Goal: Task Accomplishment & Management: Complete application form

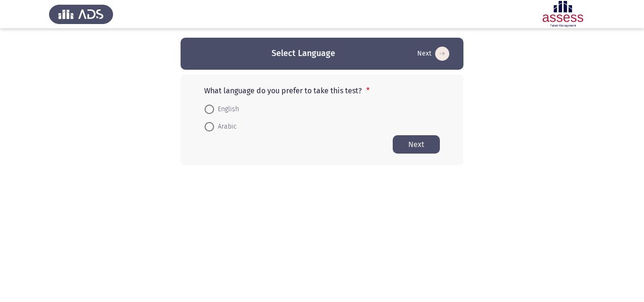
click at [214, 127] on span at bounding box center [209, 126] width 9 height 9
click at [214, 127] on input "Arabic" at bounding box center [209, 126] width 9 height 9
radio input "true"
click at [409, 151] on button "Next" at bounding box center [416, 144] width 47 height 18
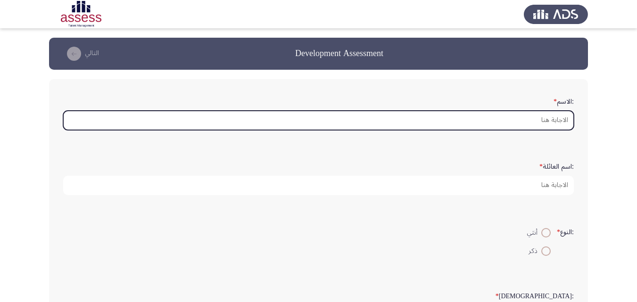
click at [527, 121] on input ":الاسم *" at bounding box center [318, 120] width 511 height 19
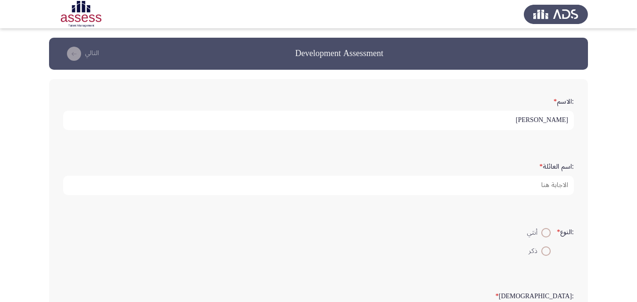
type input "[PERSON_NAME]"
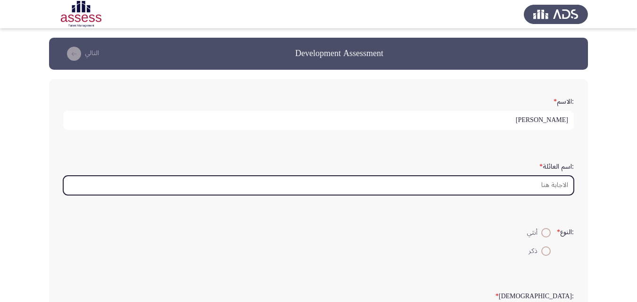
click at [552, 185] on input ":اسم العائلة *" at bounding box center [318, 185] width 511 height 19
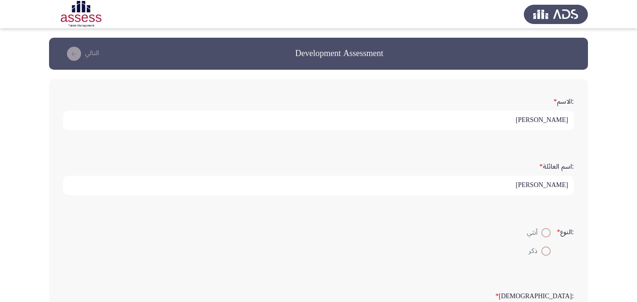
type input "[PERSON_NAME]"
click at [544, 250] on span at bounding box center [545, 251] width 9 height 9
click at [544, 250] on input "ذكر" at bounding box center [545, 251] width 9 height 9
radio input "true"
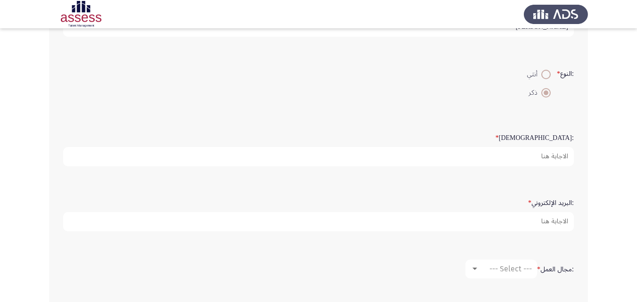
scroll to position [189, 0]
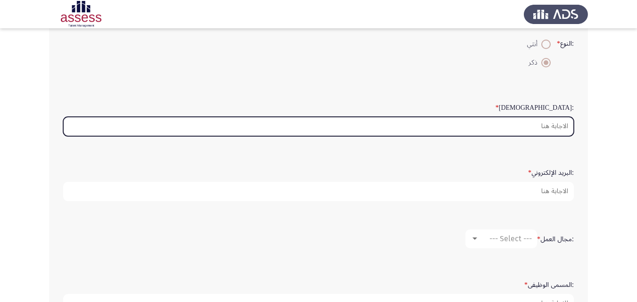
click at [551, 131] on input ":السن *" at bounding box center [318, 126] width 511 height 19
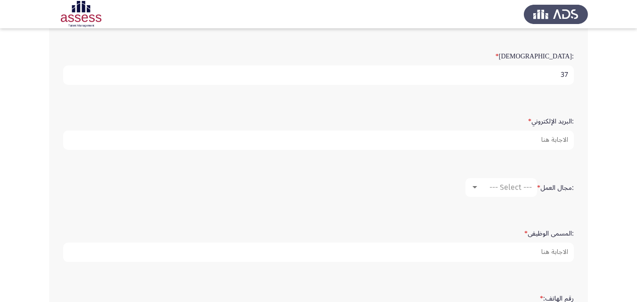
scroll to position [232, 0]
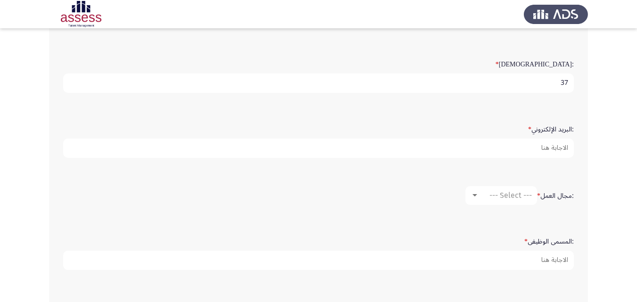
type input "37"
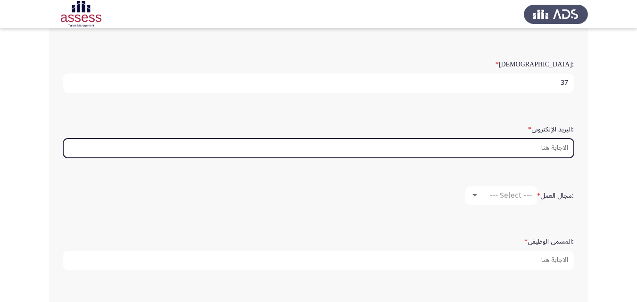
click at [552, 150] on input ":البريد الإلكتروني *" at bounding box center [318, 148] width 511 height 19
type input "ة"
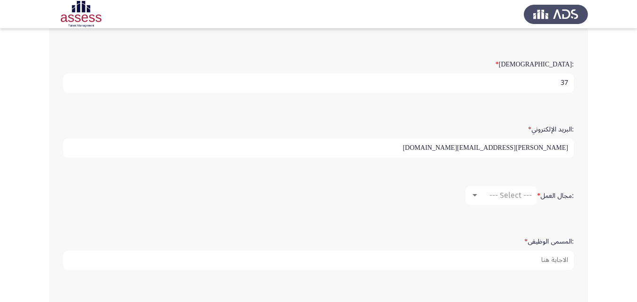
type input "[PERSON_NAME][EMAIL_ADDRESS][DOMAIN_NAME]"
click at [474, 198] on div at bounding box center [474, 196] width 8 height 8
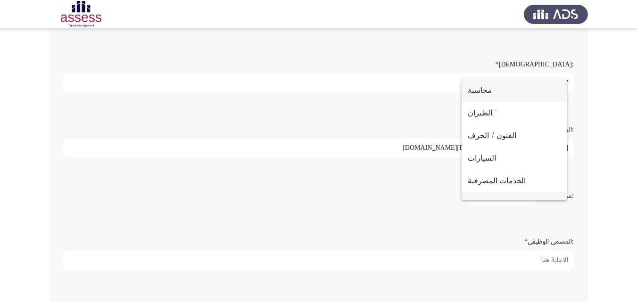
click at [473, 196] on span "منظمة مدنية / اجتماعية" at bounding box center [514, 203] width 93 height 23
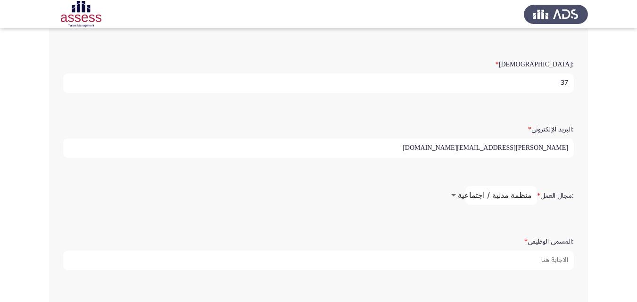
scroll to position [15, 0]
click at [456, 196] on div at bounding box center [453, 195] width 5 height 2
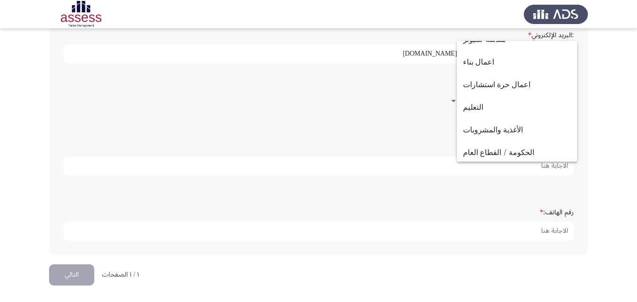
scroll to position [121, 0]
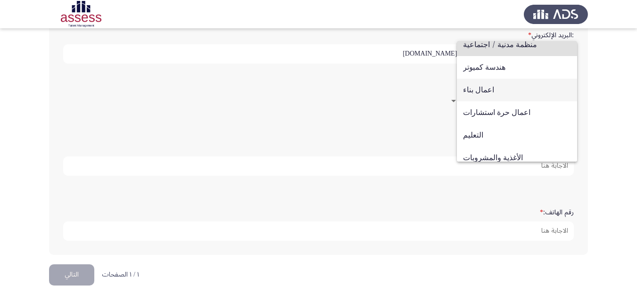
click at [488, 93] on span "اعمال بناء" at bounding box center [517, 90] width 108 height 23
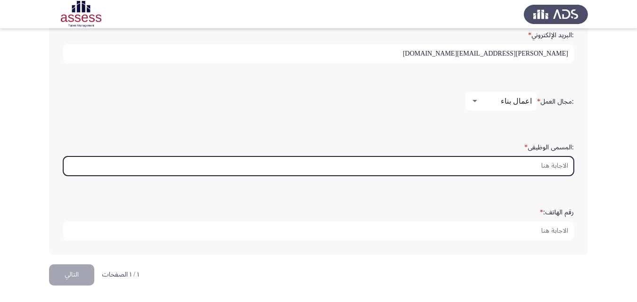
click at [527, 164] on input ":المسمى الوظيفى *" at bounding box center [318, 165] width 511 height 19
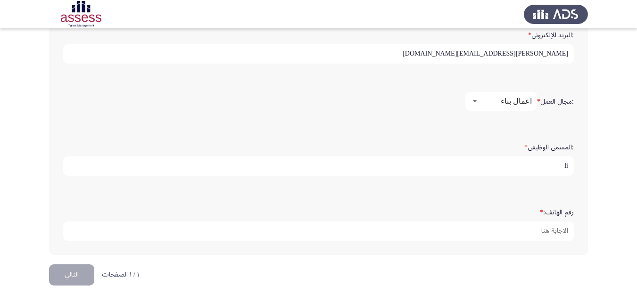
type input "l"
type input "مهندس اول جوده"
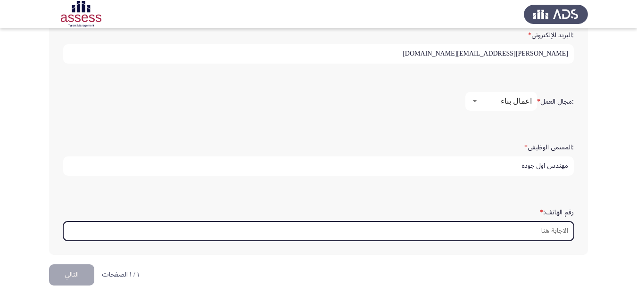
click at [542, 230] on input "رقم الهاتف: *" at bounding box center [318, 231] width 511 height 19
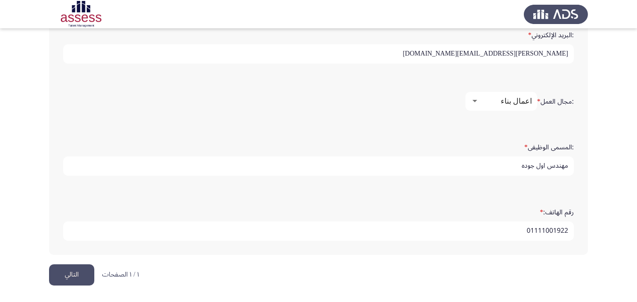
type input "01111001922"
click at [75, 271] on button "التالي" at bounding box center [71, 274] width 45 height 21
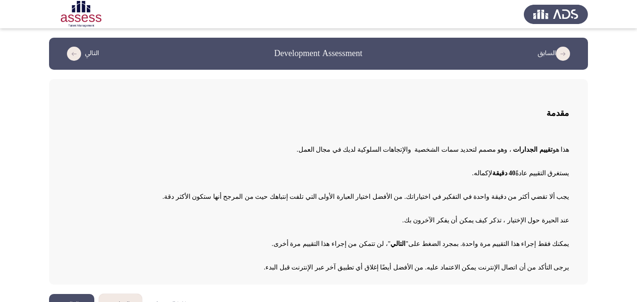
scroll to position [23, 0]
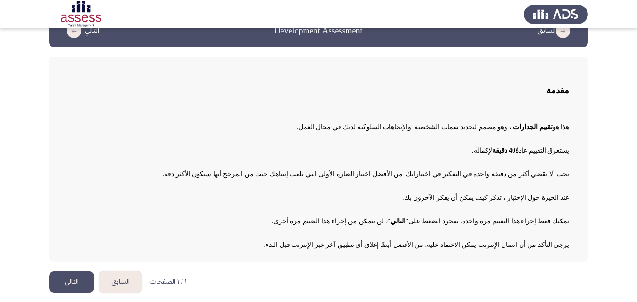
click at [81, 281] on button "التالي" at bounding box center [71, 282] width 45 height 21
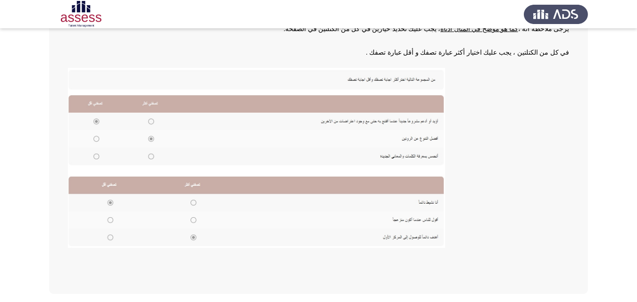
scroll to position [185, 0]
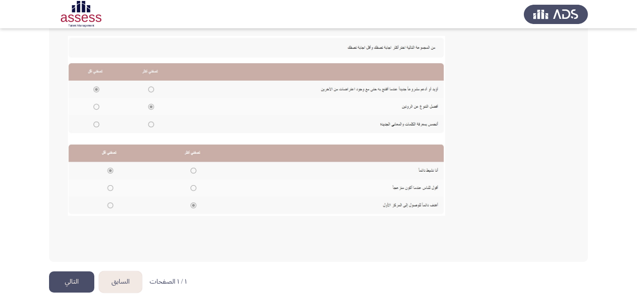
click at [64, 281] on button "التالي" at bounding box center [71, 282] width 45 height 21
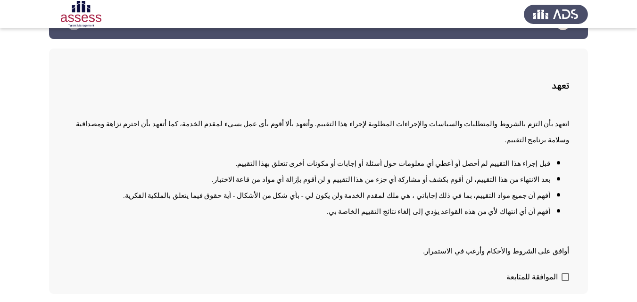
scroll to position [47, 0]
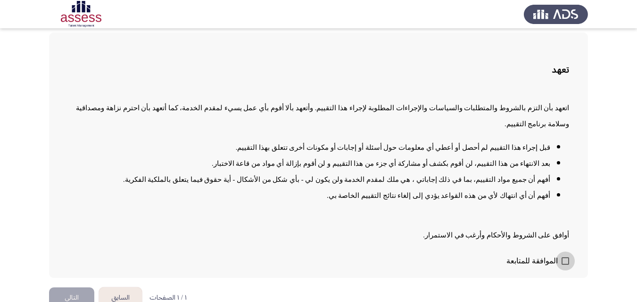
click at [565, 257] on span at bounding box center [565, 261] width 8 height 8
click at [565, 265] on input "الموافقة للمتابعة" at bounding box center [565, 265] width 0 height 0
checkbox input "true"
click at [70, 288] on button "التالي" at bounding box center [71, 298] width 45 height 21
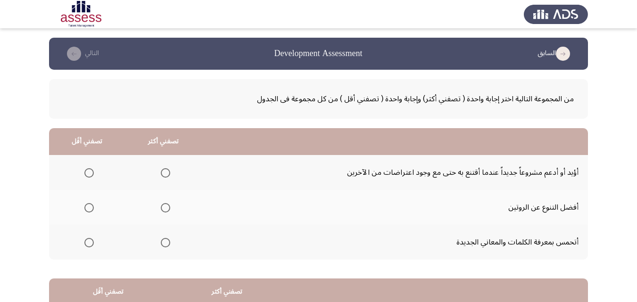
click at [162, 173] on span "Select an option" at bounding box center [165, 172] width 9 height 9
click at [162, 173] on input "Select an option" at bounding box center [165, 172] width 9 height 9
click at [88, 209] on span "Select an option" at bounding box center [88, 207] width 9 height 9
click at [88, 209] on input "Select an option" at bounding box center [88, 207] width 9 height 9
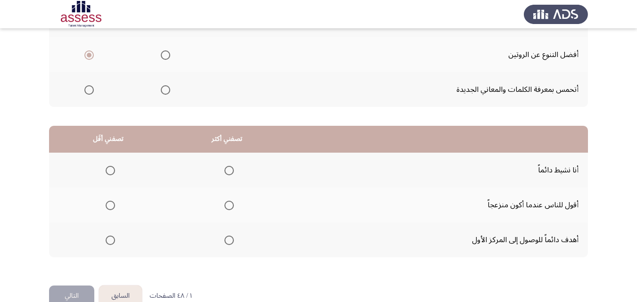
scroll to position [174, 0]
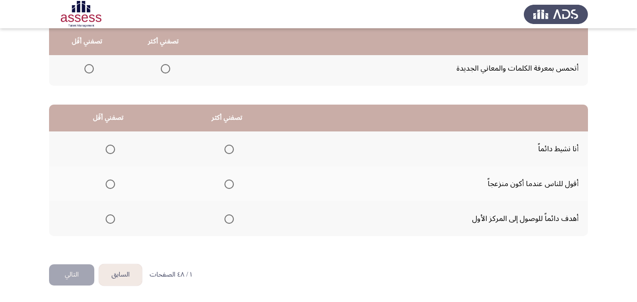
click at [224, 150] on span "Select an option" at bounding box center [228, 149] width 9 height 9
click at [224, 150] on input "Select an option" at bounding box center [228, 149] width 9 height 9
click at [230, 222] on span "Select an option" at bounding box center [228, 218] width 9 height 9
click at [230, 222] on input "Select an option" at bounding box center [228, 218] width 9 height 9
click at [225, 153] on span "Select an option" at bounding box center [228, 149] width 9 height 9
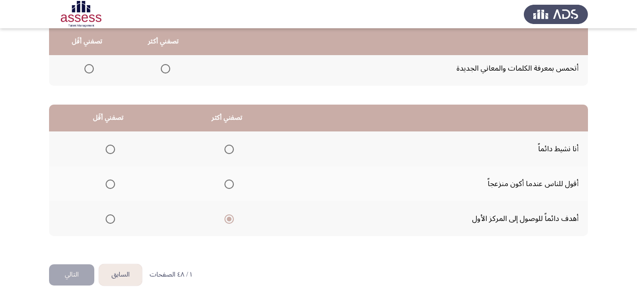
click at [225, 153] on input "Select an option" at bounding box center [228, 149] width 9 height 9
click at [110, 182] on span "Select an option" at bounding box center [110, 184] width 9 height 9
click at [110, 182] on input "Select an option" at bounding box center [110, 184] width 9 height 9
click at [77, 277] on button "التالي" at bounding box center [71, 274] width 45 height 21
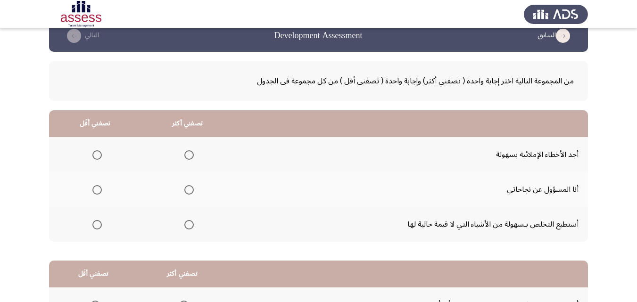
scroll to position [0, 0]
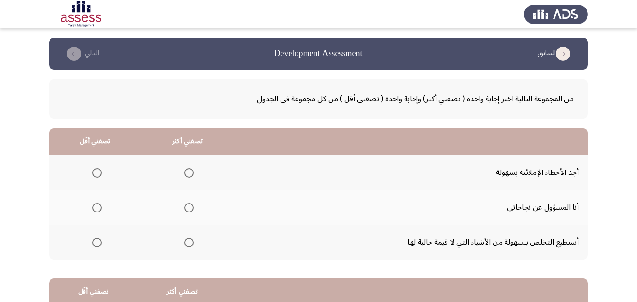
click at [186, 244] on span "Select an option" at bounding box center [188, 242] width 9 height 9
click at [186, 244] on input "Select an option" at bounding box center [188, 242] width 9 height 9
click at [92, 208] on span "Select an option" at bounding box center [96, 207] width 9 height 9
click at [92, 208] on input "Select an option" at bounding box center [96, 207] width 9 height 9
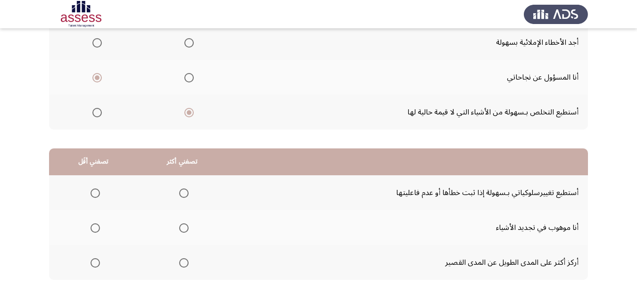
scroll to position [141, 0]
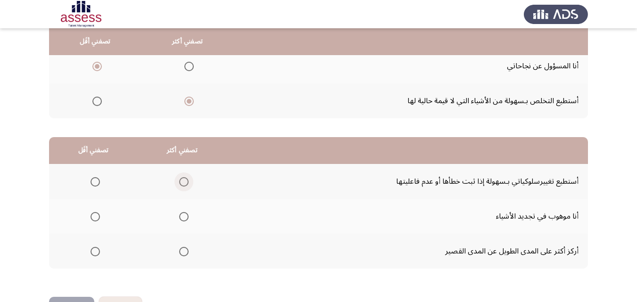
click at [180, 182] on span "Select an option" at bounding box center [183, 181] width 9 height 9
click at [180, 182] on input "Select an option" at bounding box center [183, 181] width 9 height 9
click at [91, 253] on span "Select an option" at bounding box center [95, 251] width 9 height 9
click at [91, 253] on input "Select an option" at bounding box center [95, 251] width 9 height 9
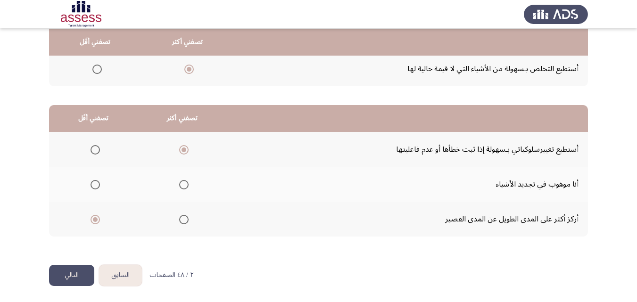
scroll to position [174, 0]
click at [68, 273] on button "التالي" at bounding box center [71, 274] width 45 height 21
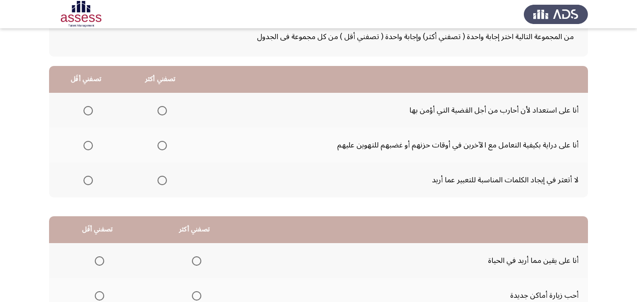
scroll to position [47, 0]
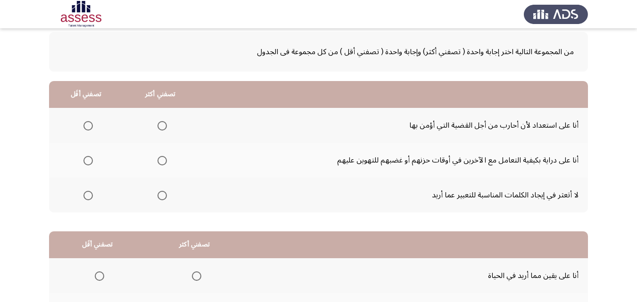
click at [161, 126] on span "Select an option" at bounding box center [161, 125] width 9 height 9
click at [161, 126] on input "Select an option" at bounding box center [161, 125] width 9 height 9
click at [86, 199] on span "Select an option" at bounding box center [87, 195] width 9 height 9
click at [86, 199] on input "Select an option" at bounding box center [87, 195] width 9 height 9
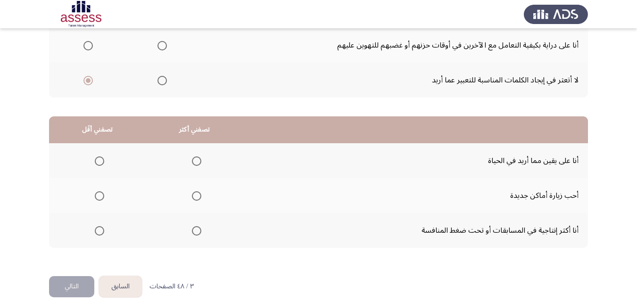
scroll to position [174, 0]
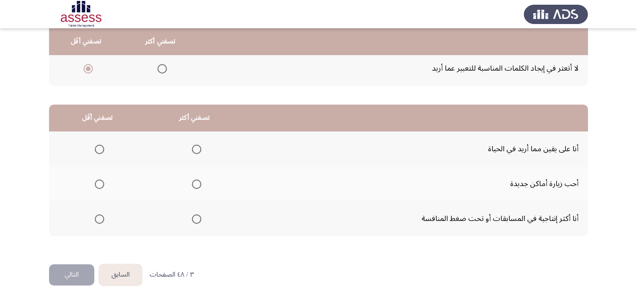
click at [193, 220] on span "Select an option" at bounding box center [196, 218] width 9 height 9
click at [193, 220] on input "Select an option" at bounding box center [196, 218] width 9 height 9
click at [103, 187] on span "Select an option" at bounding box center [99, 184] width 9 height 9
click at [103, 187] on input "Select an option" at bounding box center [99, 184] width 9 height 9
click at [82, 273] on button "التالي" at bounding box center [71, 274] width 45 height 21
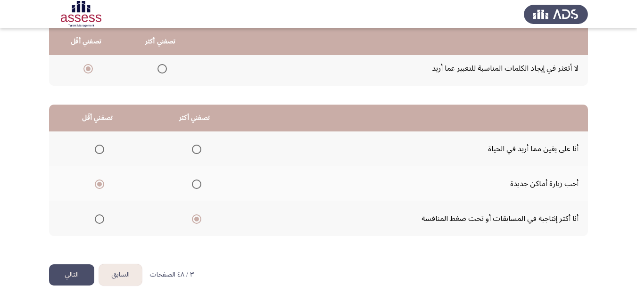
scroll to position [0, 0]
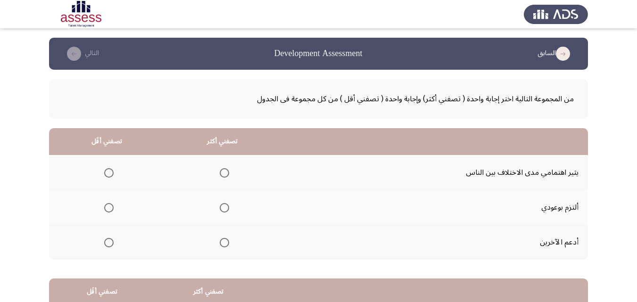
click at [221, 209] on span "Select an option" at bounding box center [224, 207] width 9 height 9
click at [221, 209] on input "Select an option" at bounding box center [224, 207] width 9 height 9
click at [108, 174] on span "Select an option" at bounding box center [108, 172] width 9 height 9
click at [108, 174] on input "Select an option" at bounding box center [108, 172] width 9 height 9
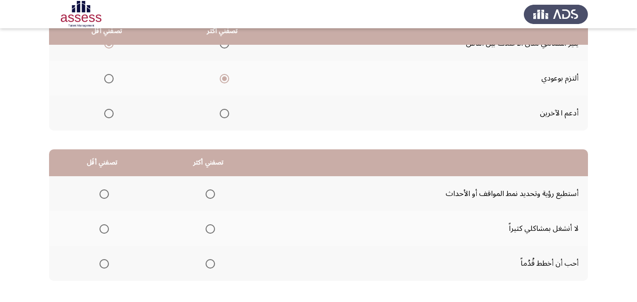
scroll to position [174, 0]
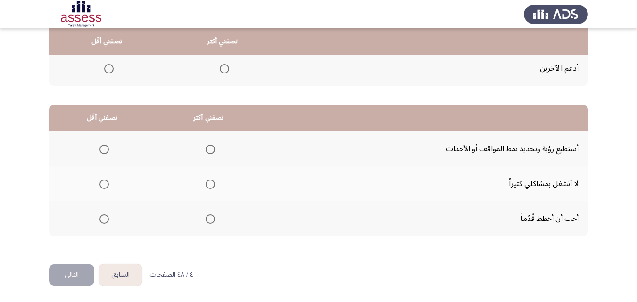
click at [206, 221] on span "Select an option" at bounding box center [210, 218] width 9 height 9
click at [206, 221] on input "Select an option" at bounding box center [210, 218] width 9 height 9
click at [103, 185] on span "Select an option" at bounding box center [103, 184] width 9 height 9
click at [103, 185] on input "Select an option" at bounding box center [103, 184] width 9 height 9
click at [83, 273] on button "التالي" at bounding box center [71, 274] width 45 height 21
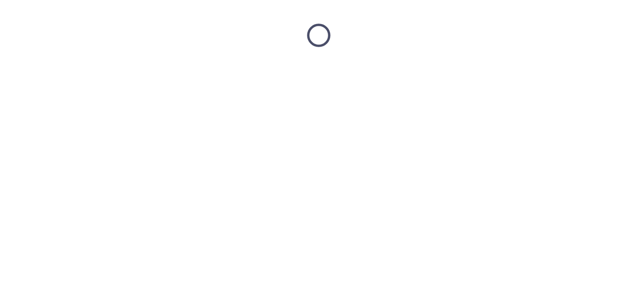
scroll to position [0, 0]
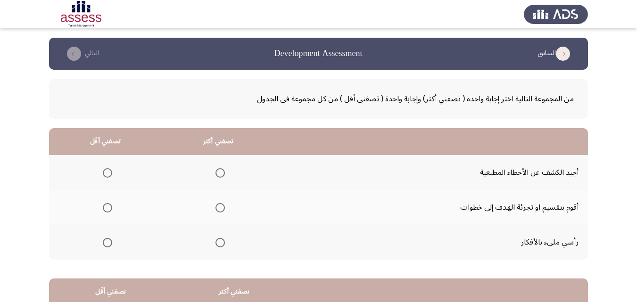
click at [221, 211] on span "Select an option" at bounding box center [219, 207] width 9 height 9
click at [221, 211] on input "Select an option" at bounding box center [219, 207] width 9 height 9
click at [108, 175] on span "Select an option" at bounding box center [107, 172] width 9 height 9
click at [108, 175] on input "Select an option" at bounding box center [107, 172] width 9 height 9
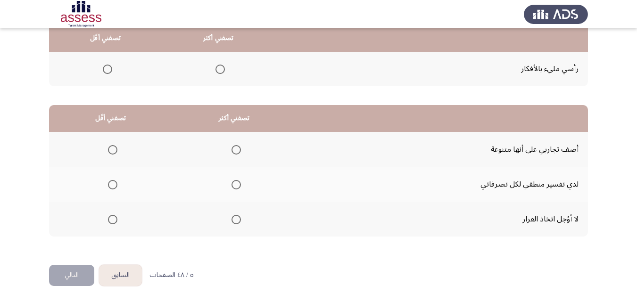
scroll to position [174, 0]
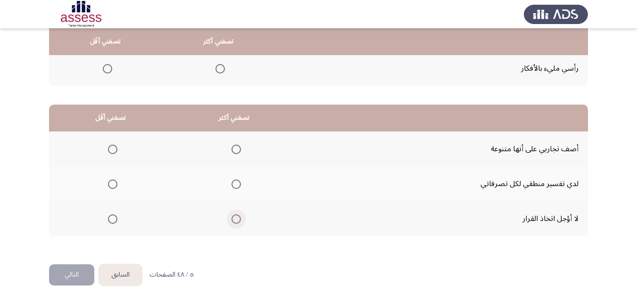
click at [239, 219] on span "Select an option" at bounding box center [235, 218] width 9 height 9
click at [239, 219] on input "Select an option" at bounding box center [235, 218] width 9 height 9
click at [116, 148] on span "Select an option" at bounding box center [112, 149] width 9 height 9
click at [116, 148] on input "Select an option" at bounding box center [112, 149] width 9 height 9
click at [76, 270] on button "التالي" at bounding box center [71, 274] width 45 height 21
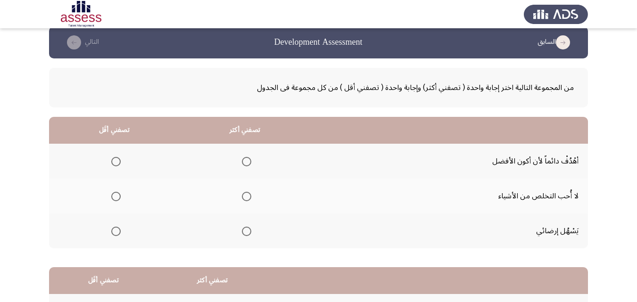
scroll to position [0, 0]
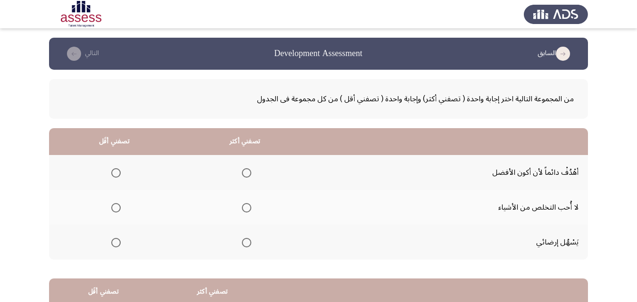
click at [249, 171] on span "Select an option" at bounding box center [246, 172] width 9 height 9
click at [249, 171] on input "Select an option" at bounding box center [246, 172] width 9 height 9
click at [114, 206] on span "Select an option" at bounding box center [115, 207] width 9 height 9
click at [114, 206] on input "Select an option" at bounding box center [115, 207] width 9 height 9
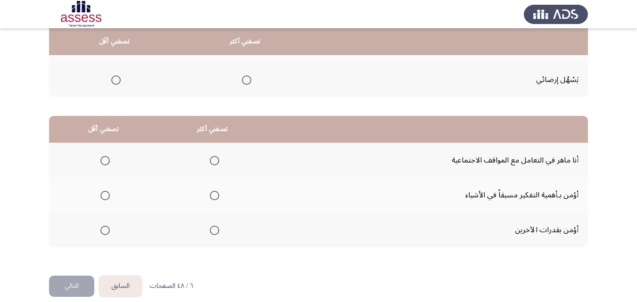
scroll to position [174, 0]
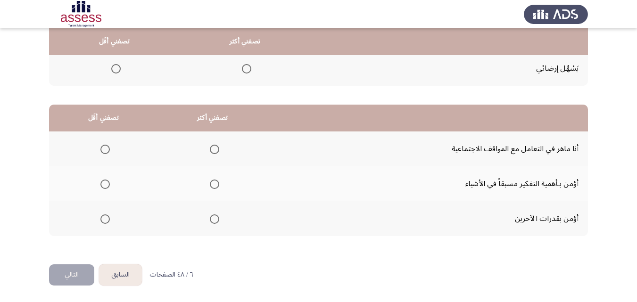
click at [216, 220] on span "Select an option" at bounding box center [214, 218] width 9 height 9
click at [216, 220] on input "Select an option" at bounding box center [214, 218] width 9 height 9
click at [107, 147] on span "Select an option" at bounding box center [104, 149] width 9 height 9
click at [107, 147] on input "Select an option" at bounding box center [104, 149] width 9 height 9
click at [84, 277] on button "التالي" at bounding box center [71, 274] width 45 height 21
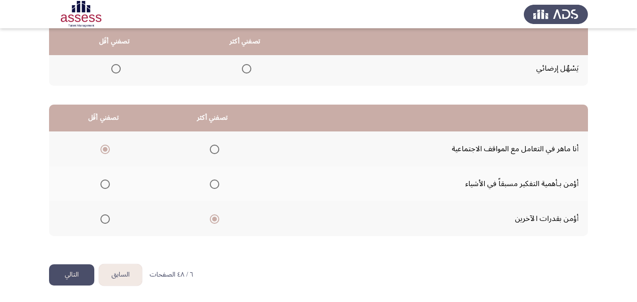
scroll to position [0, 0]
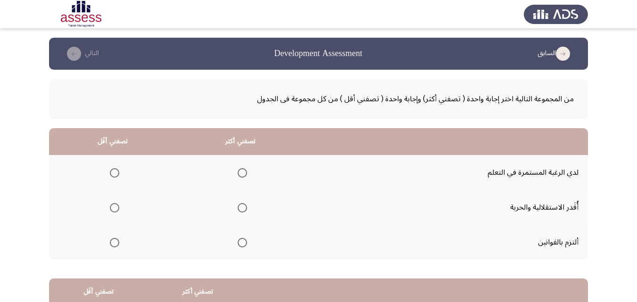
click at [239, 173] on span "Select an option" at bounding box center [242, 172] width 9 height 9
click at [239, 173] on input "Select an option" at bounding box center [242, 172] width 9 height 9
click at [115, 212] on span "Select an option" at bounding box center [114, 207] width 9 height 9
click at [115, 212] on input "Select an option" at bounding box center [114, 207] width 9 height 9
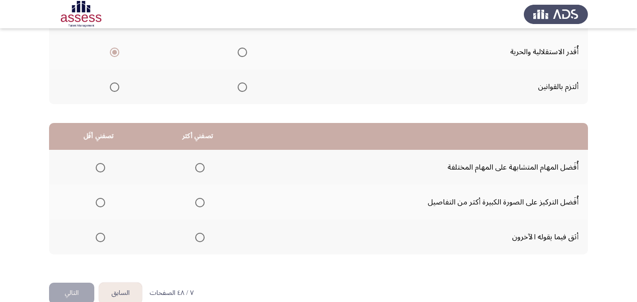
scroll to position [174, 0]
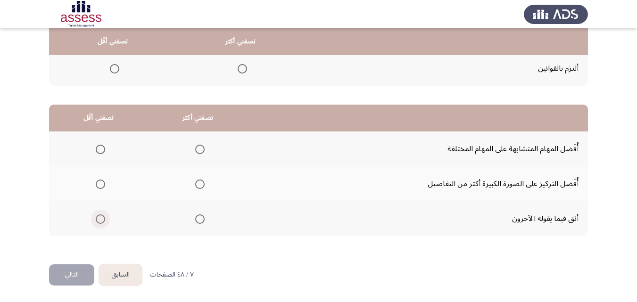
click at [96, 220] on span "Select an option" at bounding box center [100, 218] width 9 height 9
click at [96, 220] on input "Select an option" at bounding box center [100, 218] width 9 height 9
click at [202, 147] on span "Select an option" at bounding box center [199, 149] width 9 height 9
click at [202, 147] on input "Select an option" at bounding box center [199, 149] width 9 height 9
click at [72, 275] on button "التالي" at bounding box center [71, 274] width 45 height 21
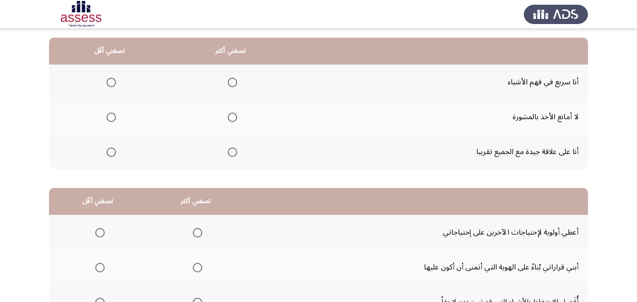
scroll to position [94, 0]
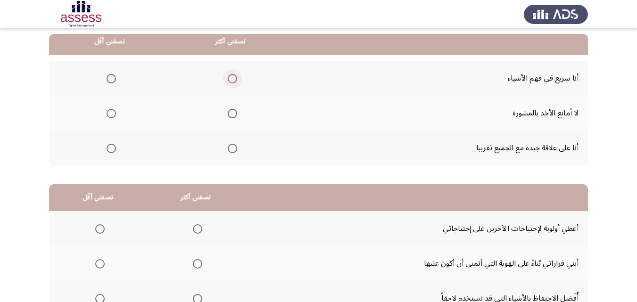
click at [230, 76] on span "Select an option" at bounding box center [232, 78] width 9 height 9
click at [230, 76] on input "Select an option" at bounding box center [232, 78] width 9 height 9
click at [229, 150] on span "Select an option" at bounding box center [232, 148] width 9 height 9
click at [229, 150] on input "Select an option" at bounding box center [232, 148] width 9 height 9
click at [228, 81] on span "Select an option" at bounding box center [232, 78] width 9 height 9
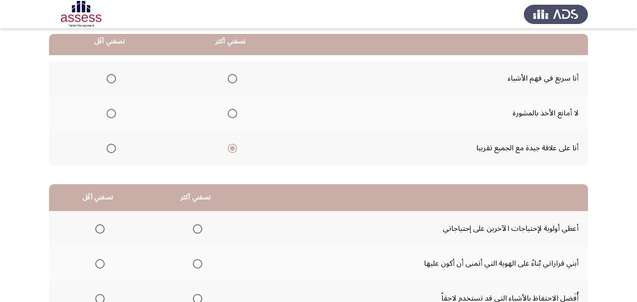
click at [228, 81] on input "Select an option" at bounding box center [232, 78] width 9 height 9
click at [107, 115] on span "Select an option" at bounding box center [111, 113] width 9 height 9
click at [107, 115] on input "Select an option" at bounding box center [111, 113] width 9 height 9
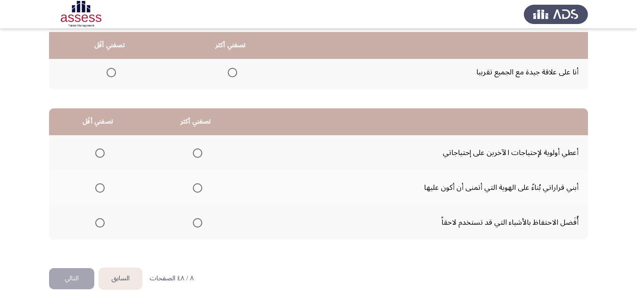
scroll to position [174, 0]
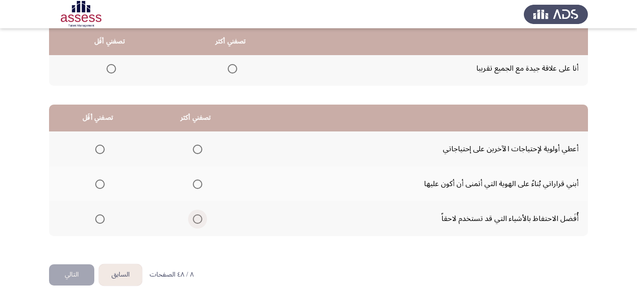
click at [199, 218] on span "Select an option" at bounding box center [197, 218] width 9 height 9
click at [199, 218] on input "Select an option" at bounding box center [197, 218] width 9 height 9
click at [97, 184] on span "Select an option" at bounding box center [99, 184] width 9 height 9
click at [97, 184] on input "Select an option" at bounding box center [99, 184] width 9 height 9
click at [81, 277] on button "التالي" at bounding box center [71, 274] width 45 height 21
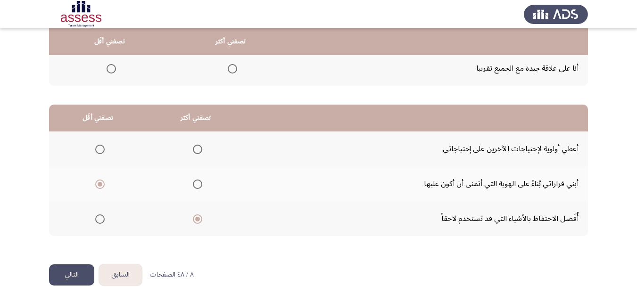
scroll to position [0, 0]
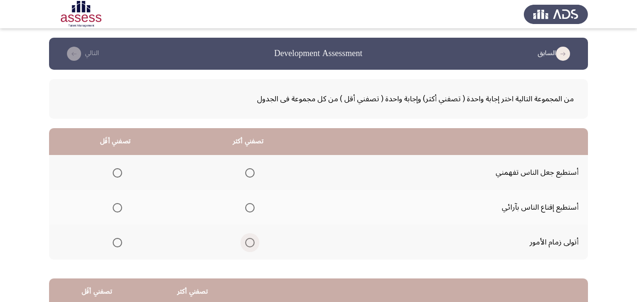
click at [247, 243] on span "Select an option" at bounding box center [249, 242] width 9 height 9
click at [247, 243] on input "Select an option" at bounding box center [249, 242] width 9 height 9
click at [115, 171] on span "Select an option" at bounding box center [117, 172] width 9 height 9
click at [115, 171] on input "Select an option" at bounding box center [117, 172] width 9 height 9
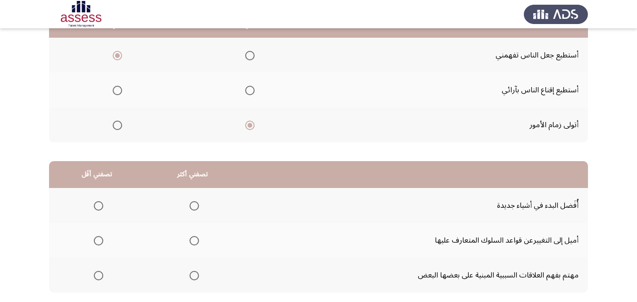
scroll to position [141, 0]
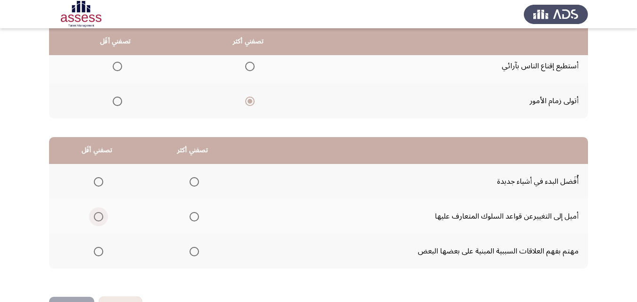
click at [100, 215] on span "Select an option" at bounding box center [98, 216] width 9 height 9
click at [100, 215] on input "Select an option" at bounding box center [98, 216] width 9 height 9
click at [99, 185] on span "Select an option" at bounding box center [98, 181] width 9 height 9
click at [99, 185] on input "Select an option" at bounding box center [98, 181] width 9 height 9
click at [193, 220] on span "Select an option" at bounding box center [193, 216] width 9 height 9
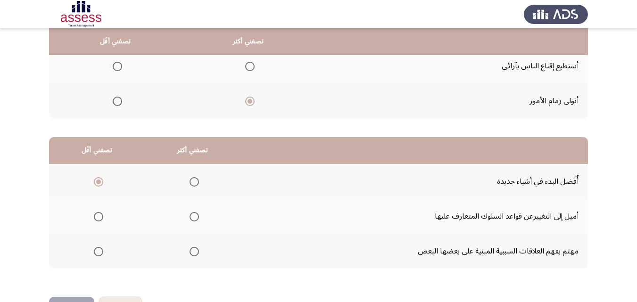
click at [193, 220] on input "Select an option" at bounding box center [193, 216] width 9 height 9
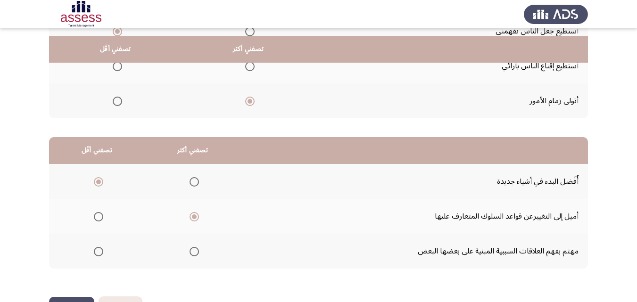
scroll to position [174, 0]
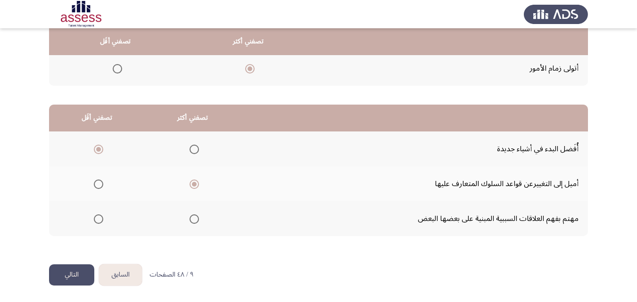
click at [81, 275] on button "التالي" at bounding box center [71, 274] width 45 height 21
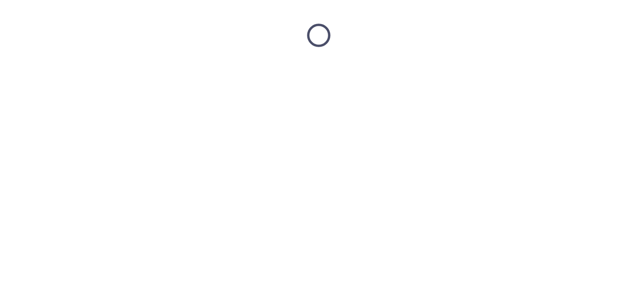
scroll to position [0, 0]
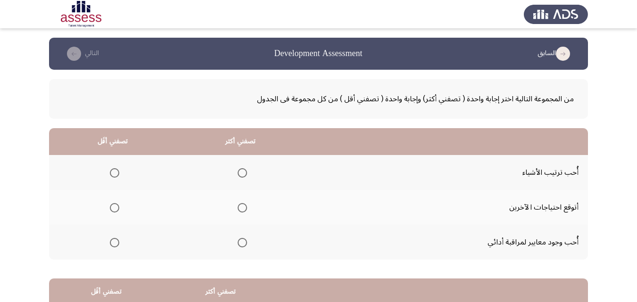
click at [114, 245] on span "Select an option" at bounding box center [114, 242] width 9 height 9
click at [114, 245] on input "Select an option" at bounding box center [114, 242] width 9 height 9
click at [238, 176] on span "Select an option" at bounding box center [242, 172] width 9 height 9
click at [238, 176] on input "Select an option" at bounding box center [242, 172] width 9 height 9
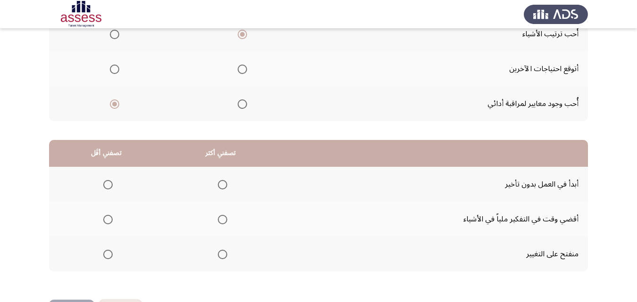
scroll to position [174, 0]
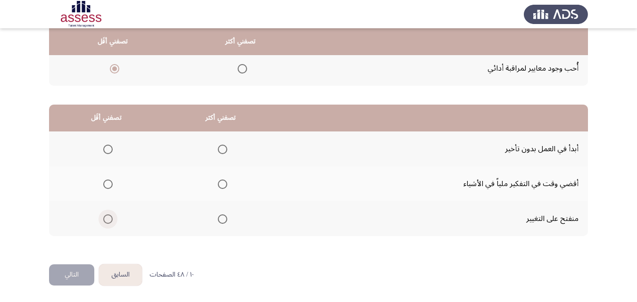
click at [107, 220] on span "Select an option" at bounding box center [107, 218] width 9 height 9
click at [107, 220] on input "Select an option" at bounding box center [107, 218] width 9 height 9
click at [222, 186] on span "Select an option" at bounding box center [222, 184] width 9 height 9
click at [222, 186] on input "Select an option" at bounding box center [222, 184] width 9 height 9
click at [70, 276] on button "التالي" at bounding box center [71, 274] width 45 height 21
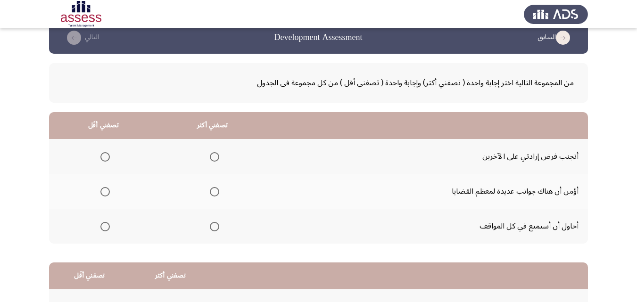
scroll to position [0, 0]
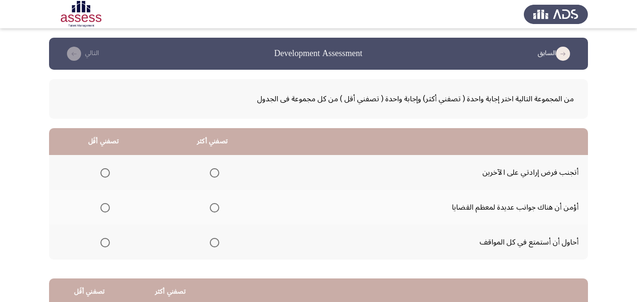
click at [100, 171] on span "Select an option" at bounding box center [104, 172] width 9 height 9
click at [100, 171] on input "Select an option" at bounding box center [104, 172] width 9 height 9
click at [210, 244] on span "Select an option" at bounding box center [214, 242] width 9 height 9
click at [210, 244] on input "Select an option" at bounding box center [214, 242] width 9 height 9
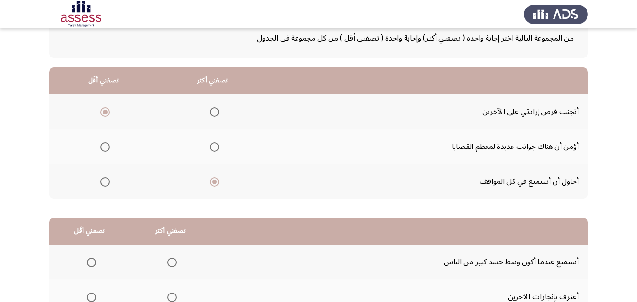
scroll to position [141, 0]
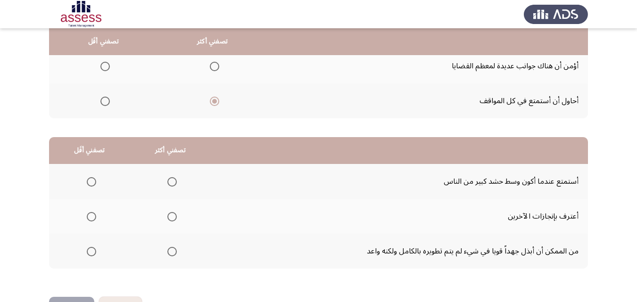
click at [91, 183] on span "Select an option" at bounding box center [91, 181] width 9 height 9
click at [91, 183] on input "Select an option" at bounding box center [91, 181] width 9 height 9
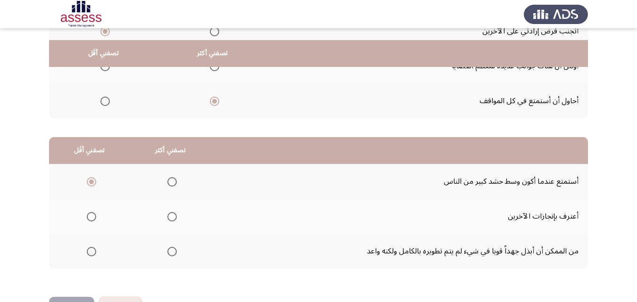
scroll to position [174, 0]
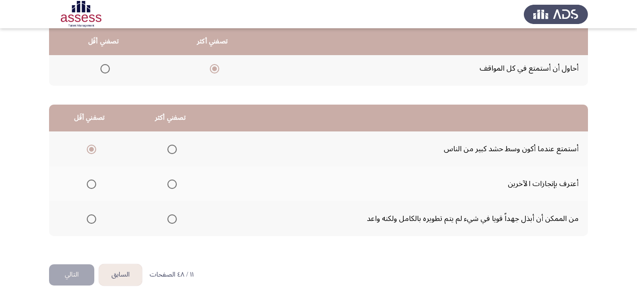
click at [169, 187] on span "Select an option" at bounding box center [171, 184] width 9 height 9
click at [169, 187] on input "Select an option" at bounding box center [171, 184] width 9 height 9
click at [68, 272] on button "التالي" at bounding box center [71, 274] width 45 height 21
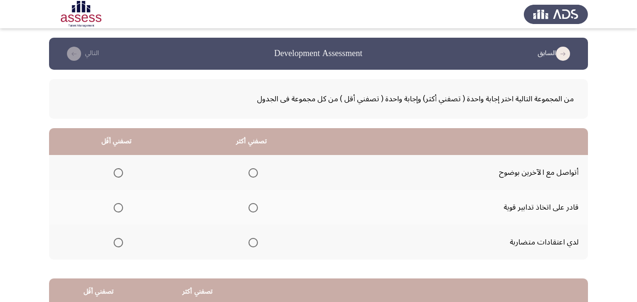
click at [250, 207] on span "Select an option" at bounding box center [252, 207] width 9 height 9
click at [250, 207] on input "Select an option" at bounding box center [252, 207] width 9 height 9
click at [118, 245] on span "Select an option" at bounding box center [118, 242] width 9 height 9
click at [118, 245] on input "Select an option" at bounding box center [118, 242] width 9 height 9
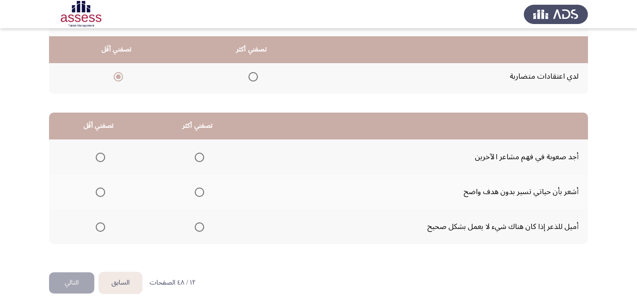
scroll to position [174, 0]
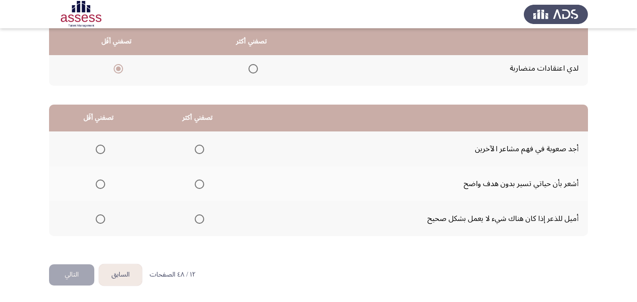
click at [195, 220] on span "Select an option" at bounding box center [199, 218] width 9 height 9
click at [195, 220] on input "Select an option" at bounding box center [199, 218] width 9 height 9
click at [99, 186] on span "Select an option" at bounding box center [100, 184] width 9 height 9
click at [99, 186] on input "Select an option" at bounding box center [100, 184] width 9 height 9
click at [69, 273] on button "التالي" at bounding box center [71, 274] width 45 height 21
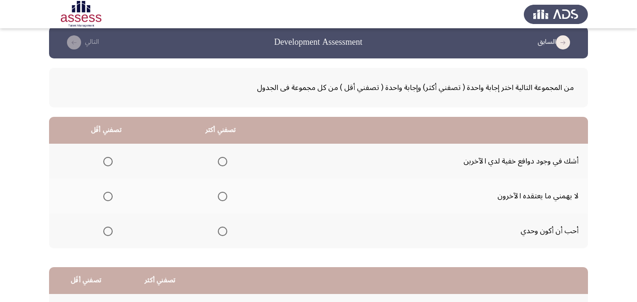
scroll to position [0, 0]
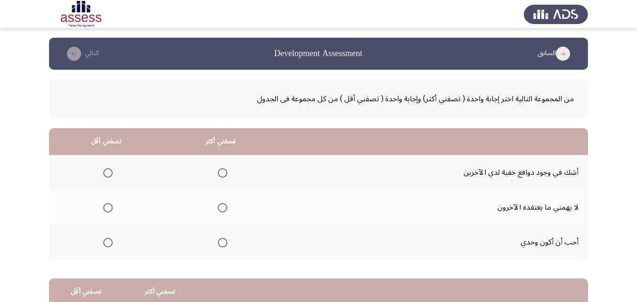
click at [106, 207] on span "Select an option" at bounding box center [107, 207] width 9 height 9
click at [106, 207] on input "Select an option" at bounding box center [107, 207] width 9 height 9
click at [222, 240] on span "Select an option" at bounding box center [222, 242] width 9 height 9
click at [222, 240] on input "Select an option" at bounding box center [222, 242] width 9 height 9
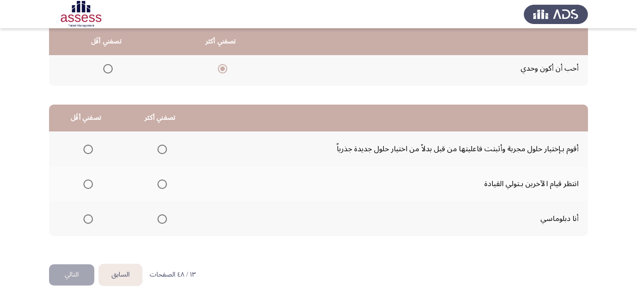
click at [161, 220] on span "Select an option" at bounding box center [161, 218] width 9 height 9
click at [161, 220] on input "Select an option" at bounding box center [161, 218] width 9 height 9
click at [87, 152] on span "Select an option" at bounding box center [87, 149] width 9 height 9
click at [87, 152] on input "Select an option" at bounding box center [87, 149] width 9 height 9
click at [65, 276] on button "التالي" at bounding box center [71, 274] width 45 height 21
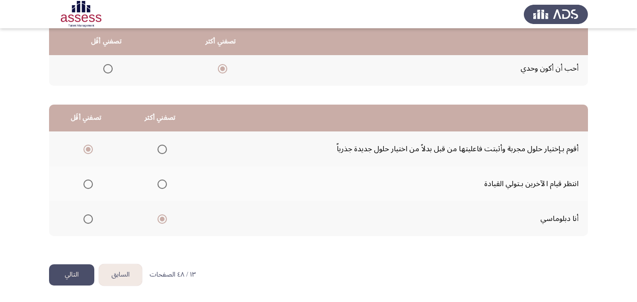
scroll to position [0, 0]
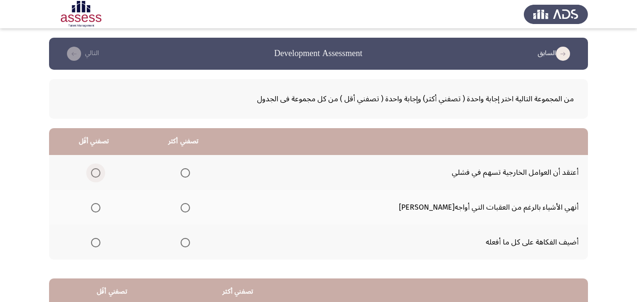
click at [100, 173] on span "Select an option" at bounding box center [95, 172] width 9 height 9
click at [100, 173] on input "Select an option" at bounding box center [95, 172] width 9 height 9
click at [190, 211] on span "Select an option" at bounding box center [185, 207] width 9 height 9
click at [190, 211] on input "Select an option" at bounding box center [185, 207] width 9 height 9
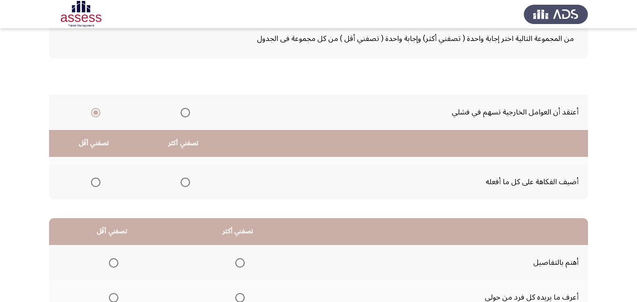
scroll to position [174, 0]
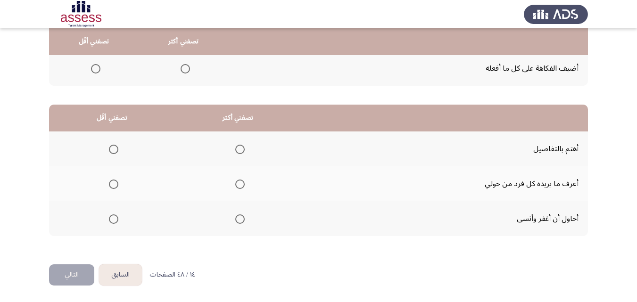
click at [242, 150] on span "Select an option" at bounding box center [239, 149] width 9 height 9
click at [242, 150] on input "Select an option" at bounding box center [239, 149] width 9 height 9
click at [110, 185] on span "Select an option" at bounding box center [113, 184] width 9 height 9
click at [110, 185] on input "Select an option" at bounding box center [113, 184] width 9 height 9
click at [80, 271] on button "التالي" at bounding box center [71, 274] width 45 height 21
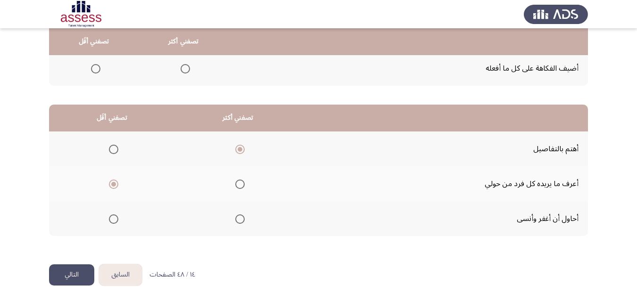
scroll to position [0, 0]
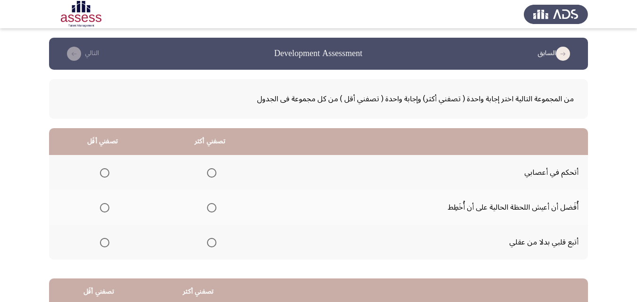
click at [100, 246] on span "Select an option" at bounding box center [104, 242] width 9 height 9
click at [100, 246] on input "Select an option" at bounding box center [104, 242] width 9 height 9
click at [210, 173] on span "Select an option" at bounding box center [211, 172] width 9 height 9
click at [210, 173] on input "Select an option" at bounding box center [211, 172] width 9 height 9
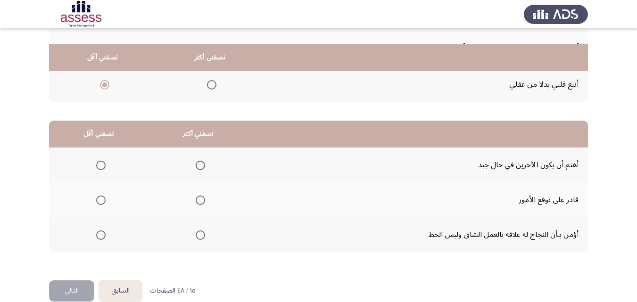
scroll to position [174, 0]
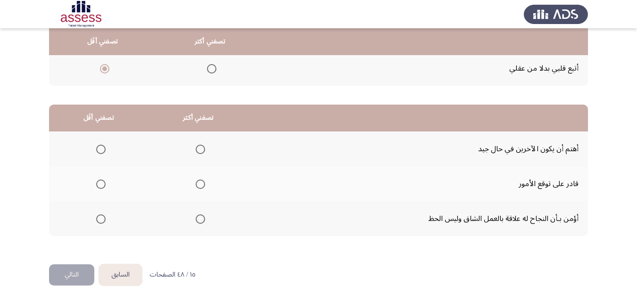
click at [196, 219] on span "Select an option" at bounding box center [200, 218] width 9 height 9
click at [196, 219] on input "Select an option" at bounding box center [200, 218] width 9 height 9
click at [97, 188] on span "Select an option" at bounding box center [100, 184] width 9 height 9
click at [97, 188] on input "Select an option" at bounding box center [100, 184] width 9 height 9
click at [79, 279] on button "التالي" at bounding box center [71, 274] width 45 height 21
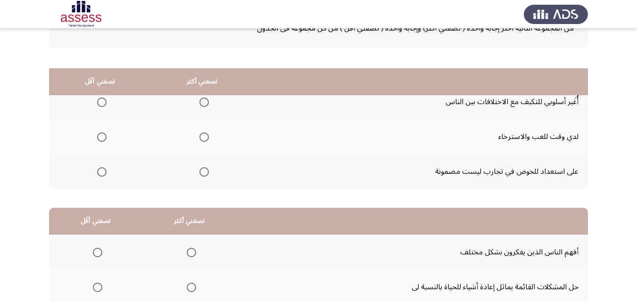
scroll to position [47, 0]
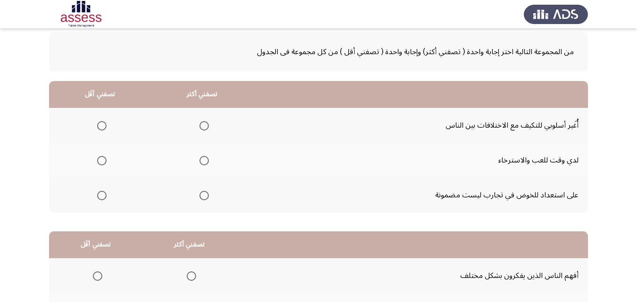
click at [100, 162] on span "Select an option" at bounding box center [101, 160] width 9 height 9
click at [100, 162] on input "Select an option" at bounding box center [101, 160] width 9 height 9
click at [200, 125] on span "Select an option" at bounding box center [203, 125] width 9 height 9
click at [200, 125] on input "Select an option" at bounding box center [203, 125] width 9 height 9
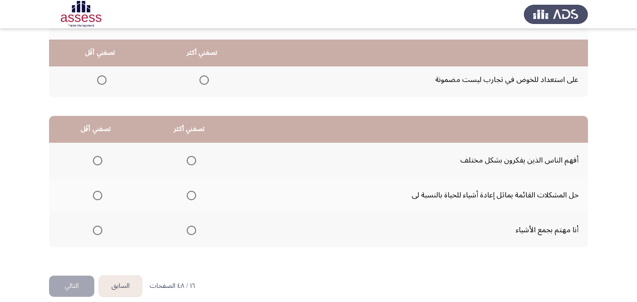
scroll to position [174, 0]
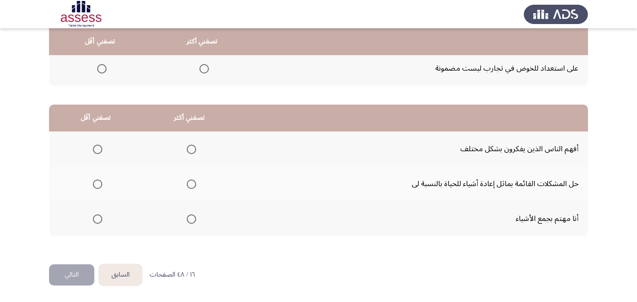
click at [191, 181] on span "Select an option" at bounding box center [191, 184] width 9 height 9
click at [191, 181] on input "Select an option" at bounding box center [191, 184] width 9 height 9
click at [96, 221] on span "Select an option" at bounding box center [97, 218] width 9 height 9
click at [96, 221] on input "Select an option" at bounding box center [97, 218] width 9 height 9
click at [77, 273] on button "التالي" at bounding box center [71, 274] width 45 height 21
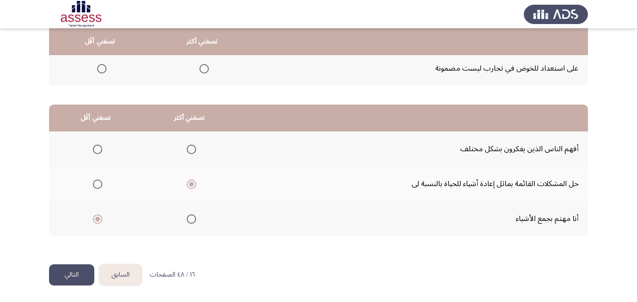
scroll to position [0, 0]
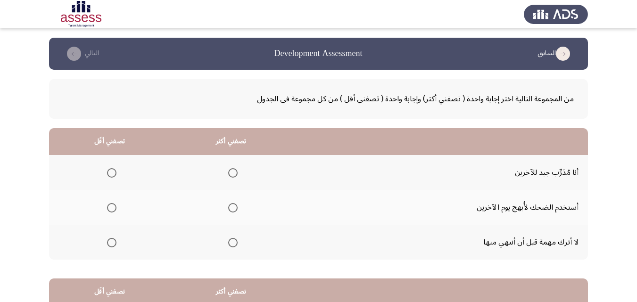
click at [234, 244] on span "Select an option" at bounding box center [232, 242] width 9 height 9
click at [234, 244] on input "Select an option" at bounding box center [232, 242] width 9 height 9
click at [112, 208] on span "Select an option" at bounding box center [112, 208] width 0 height 0
click at [111, 208] on input "Select an option" at bounding box center [111, 207] width 9 height 9
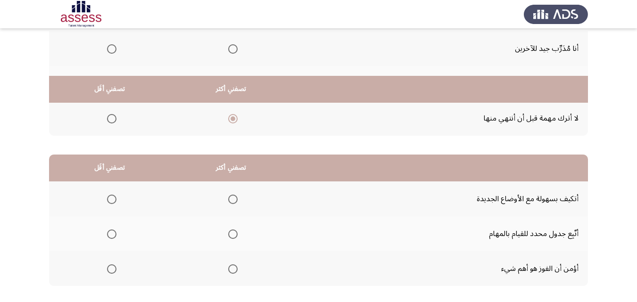
scroll to position [174, 0]
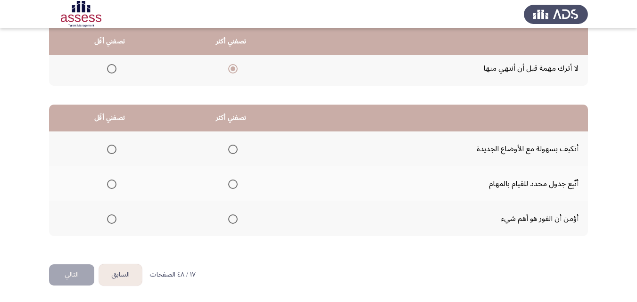
click at [231, 153] on span "Select an option" at bounding box center [232, 149] width 9 height 9
click at [231, 153] on input "Select an option" at bounding box center [232, 149] width 9 height 9
click at [107, 221] on span "Select an option" at bounding box center [111, 218] width 9 height 9
click at [107, 221] on input "Select an option" at bounding box center [111, 218] width 9 height 9
click at [58, 280] on button "التالي" at bounding box center [71, 274] width 45 height 21
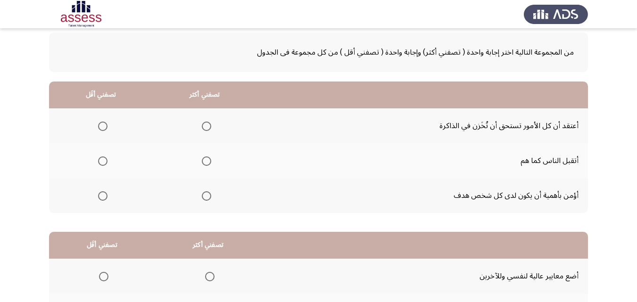
scroll to position [47, 0]
click at [206, 198] on span "Select an option" at bounding box center [206, 195] width 9 height 9
click at [206, 198] on input "Select an option" at bounding box center [206, 195] width 9 height 9
click at [102, 162] on span "Select an option" at bounding box center [102, 160] width 9 height 9
click at [102, 162] on input "Select an option" at bounding box center [102, 160] width 9 height 9
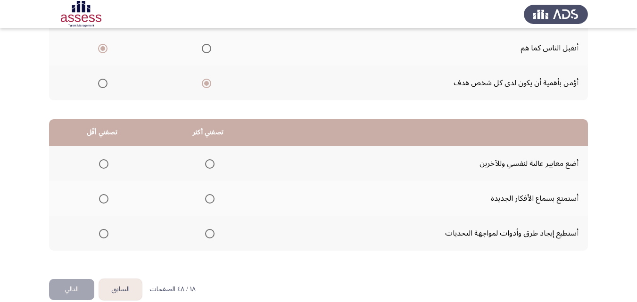
scroll to position [174, 0]
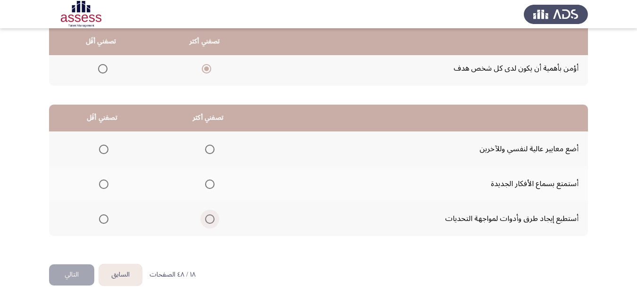
click at [207, 219] on span "Select an option" at bounding box center [209, 218] width 9 height 9
click at [207, 219] on input "Select an option" at bounding box center [209, 218] width 9 height 9
click at [103, 148] on span "Select an option" at bounding box center [103, 149] width 9 height 9
click at [103, 148] on input "Select an option" at bounding box center [103, 149] width 9 height 9
click at [81, 274] on button "التالي" at bounding box center [71, 274] width 45 height 21
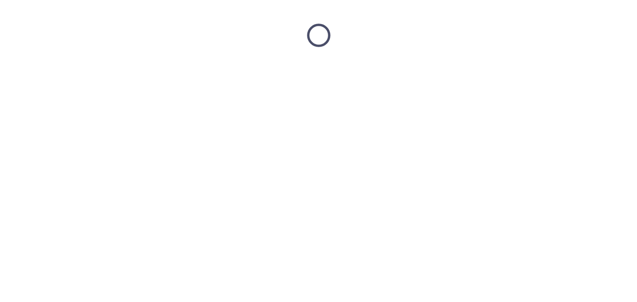
scroll to position [0, 0]
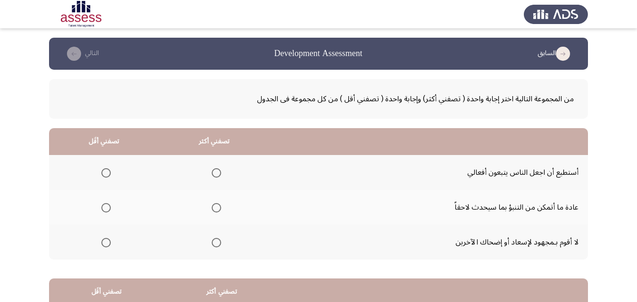
click at [107, 208] on span "Select an option" at bounding box center [105, 207] width 9 height 9
click at [107, 208] on input "Select an option" at bounding box center [105, 207] width 9 height 9
click at [213, 175] on span "Select an option" at bounding box center [216, 172] width 9 height 9
click at [213, 175] on input "Select an option" at bounding box center [216, 172] width 9 height 9
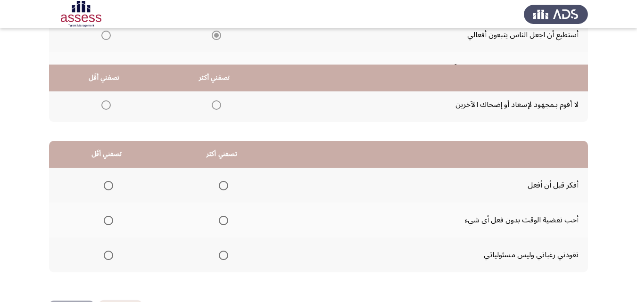
scroll to position [174, 0]
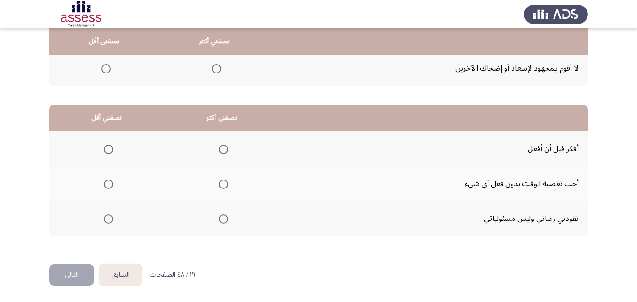
click at [108, 187] on span "Select an option" at bounding box center [108, 184] width 9 height 9
click at [108, 187] on input "Select an option" at bounding box center [108, 184] width 9 height 9
click at [219, 149] on span "Select an option" at bounding box center [223, 149] width 9 height 9
click at [219, 149] on input "Select an option" at bounding box center [223, 149] width 9 height 9
click at [73, 274] on button "التالي" at bounding box center [71, 274] width 45 height 21
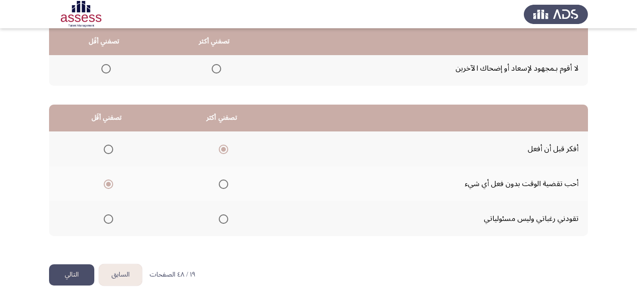
scroll to position [0, 0]
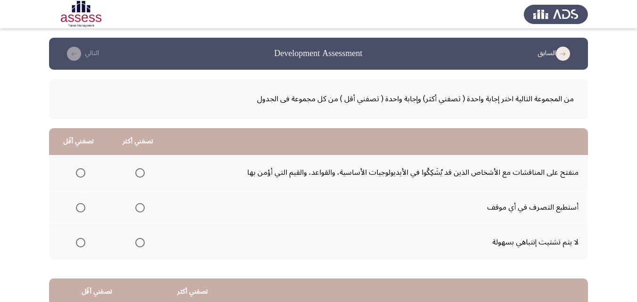
click at [135, 210] on span "Select an option" at bounding box center [139, 207] width 9 height 9
click at [135, 210] on input "Select an option" at bounding box center [139, 207] width 9 height 9
click at [78, 245] on span "Select an option" at bounding box center [80, 242] width 9 height 9
click at [78, 245] on input "Select an option" at bounding box center [80, 242] width 9 height 9
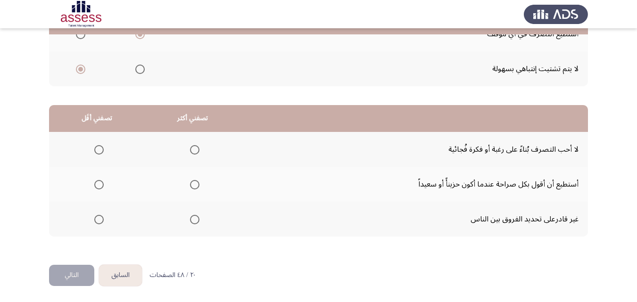
scroll to position [174, 0]
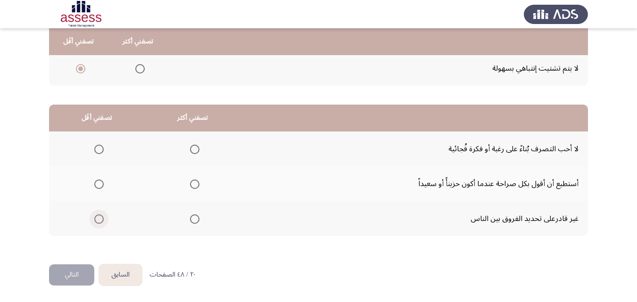
click at [98, 220] on span "Select an option" at bounding box center [98, 218] width 9 height 9
click at [98, 220] on input "Select an option" at bounding box center [98, 218] width 9 height 9
click at [194, 152] on span "Select an option" at bounding box center [194, 149] width 9 height 9
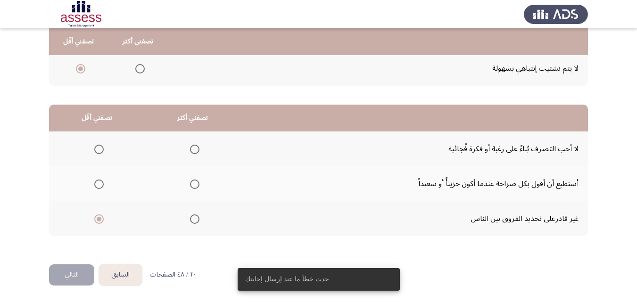
click at [194, 151] on span "Select an option" at bounding box center [194, 149] width 9 height 9
click at [194, 151] on input "Select an option" at bounding box center [194, 149] width 9 height 9
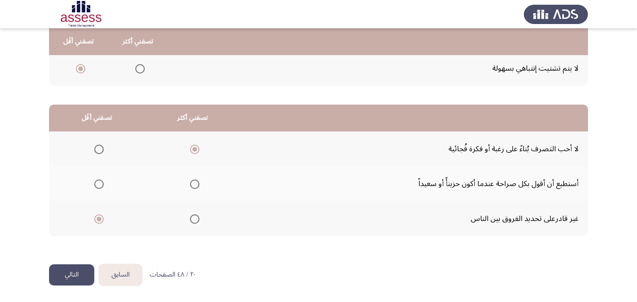
click at [76, 273] on button "التالي" at bounding box center [71, 274] width 45 height 21
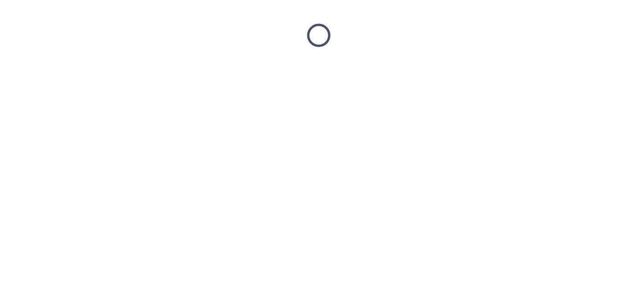
scroll to position [0, 0]
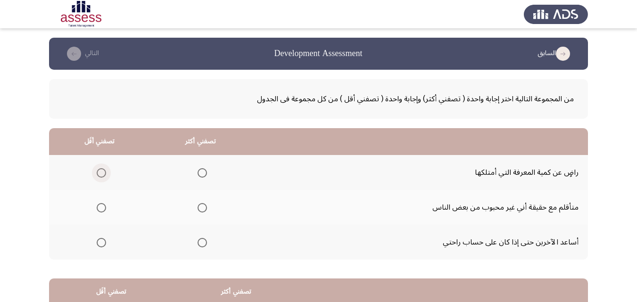
click at [100, 176] on span "Select an option" at bounding box center [101, 172] width 9 height 9
click at [100, 176] on input "Select an option" at bounding box center [101, 172] width 9 height 9
click at [199, 241] on span "Select an option" at bounding box center [202, 242] width 9 height 9
click at [199, 241] on input "Select an option" at bounding box center [202, 242] width 9 height 9
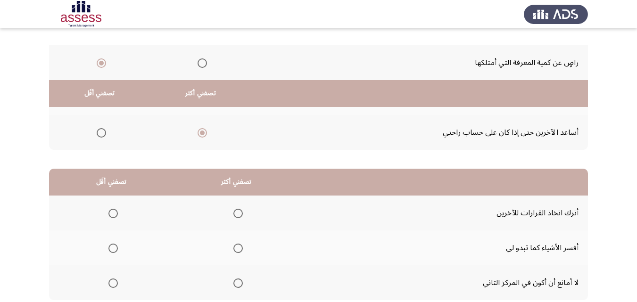
scroll to position [174, 0]
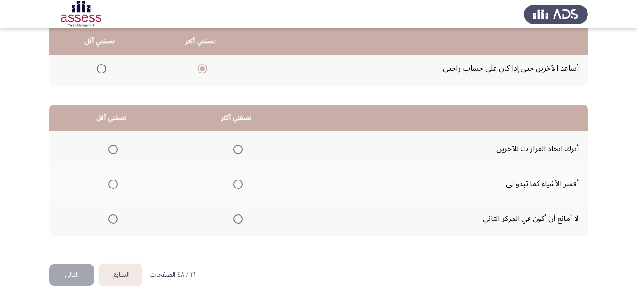
click at [113, 186] on span "Select an option" at bounding box center [112, 184] width 9 height 9
click at [113, 186] on input "Select an option" at bounding box center [112, 184] width 9 height 9
click at [242, 221] on span "Select an option" at bounding box center [237, 218] width 9 height 9
click at [242, 221] on input "Select an option" at bounding box center [237, 218] width 9 height 9
click at [70, 272] on button "التالي" at bounding box center [71, 274] width 45 height 21
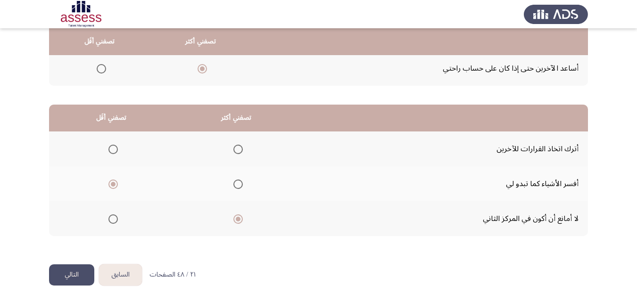
scroll to position [0, 0]
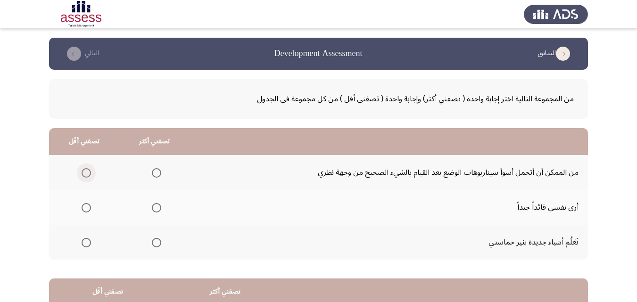
click at [83, 177] on span "Select an option" at bounding box center [86, 172] width 9 height 9
click at [83, 177] on input "Select an option" at bounding box center [86, 172] width 9 height 9
click at [152, 247] on span "Select an option" at bounding box center [156, 242] width 9 height 9
click at [152, 247] on input "Select an option" at bounding box center [156, 242] width 9 height 9
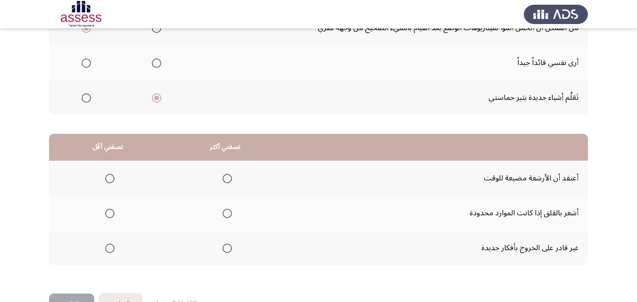
scroll to position [174, 0]
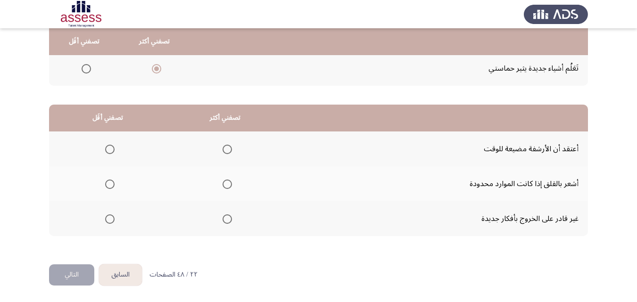
click at [229, 152] on span "Select an option" at bounding box center [226, 149] width 9 height 9
click at [229, 152] on input "Select an option" at bounding box center [226, 149] width 9 height 9
click at [107, 219] on span "Select an option" at bounding box center [109, 218] width 9 height 9
click at [107, 219] on input "Select an option" at bounding box center [109, 218] width 9 height 9
click at [82, 269] on button "التالي" at bounding box center [71, 274] width 45 height 21
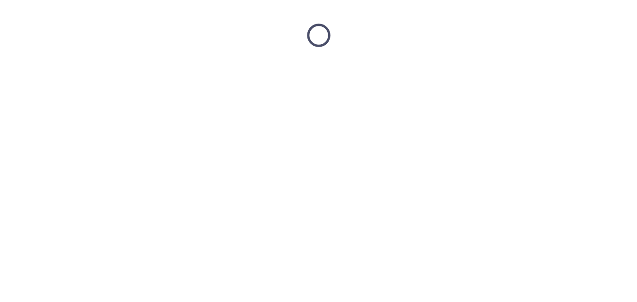
scroll to position [0, 0]
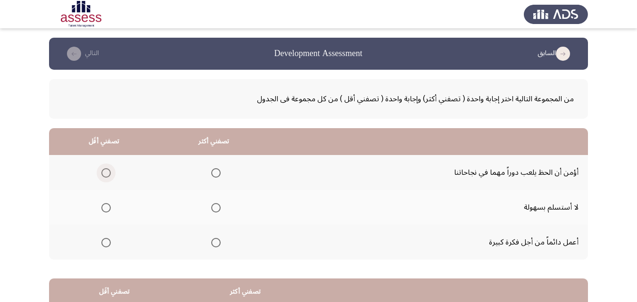
click at [105, 174] on span "Select an option" at bounding box center [105, 172] width 9 height 9
click at [105, 174] on input "Select an option" at bounding box center [105, 172] width 9 height 9
click at [215, 208] on span "Select an option" at bounding box center [215, 207] width 9 height 9
click at [215, 208] on input "Select an option" at bounding box center [215, 207] width 9 height 9
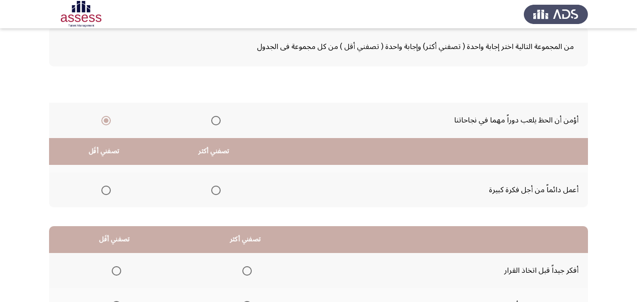
scroll to position [174, 0]
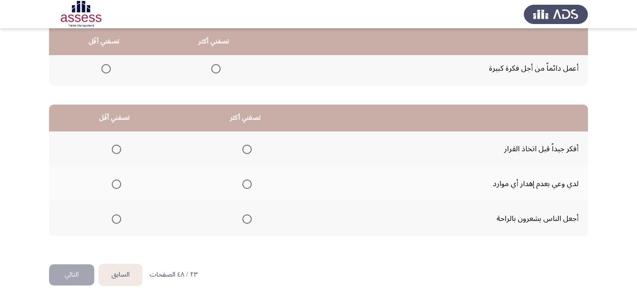
click at [240, 152] on label "Select an option" at bounding box center [245, 149] width 13 height 9
click at [242, 152] on input "Select an option" at bounding box center [246, 149] width 9 height 9
click at [115, 219] on span "Select an option" at bounding box center [116, 218] width 9 height 9
click at [115, 219] on input "Select an option" at bounding box center [116, 218] width 9 height 9
click at [82, 270] on button "التالي" at bounding box center [71, 274] width 45 height 21
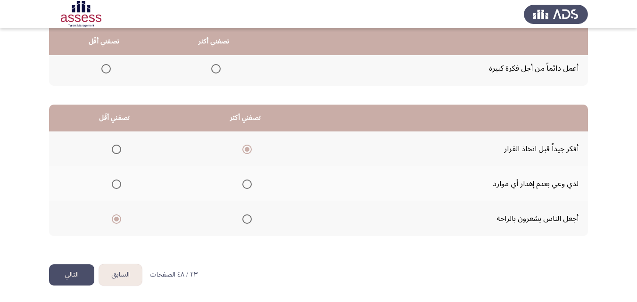
scroll to position [0, 0]
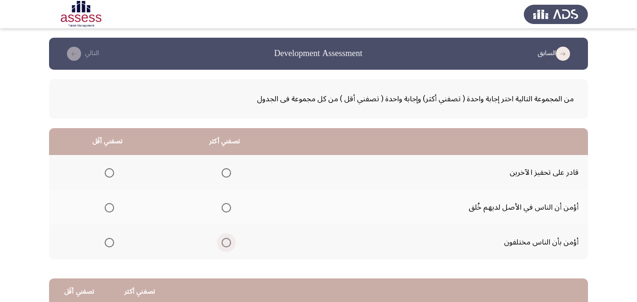
click at [228, 244] on span "Select an option" at bounding box center [226, 242] width 9 height 9
click at [228, 244] on input "Select an option" at bounding box center [226, 242] width 9 height 9
click at [112, 208] on span "Select an option" at bounding box center [109, 207] width 9 height 9
click at [112, 208] on input "Select an option" at bounding box center [109, 207] width 9 height 9
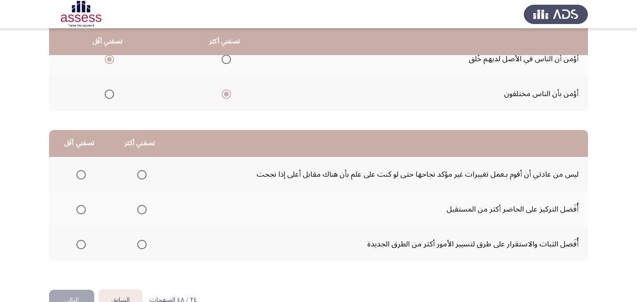
scroll to position [174, 0]
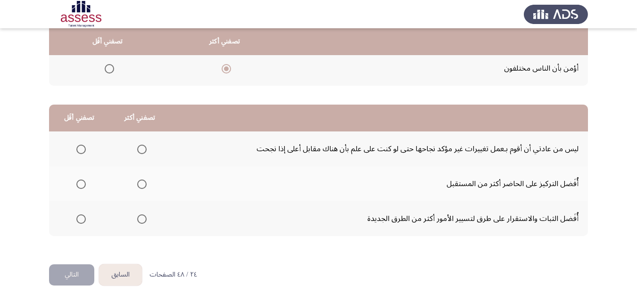
click at [78, 220] on span "Select an option" at bounding box center [80, 218] width 9 height 9
click at [78, 220] on input "Select an option" at bounding box center [80, 218] width 9 height 9
click at [81, 188] on span "Select an option" at bounding box center [80, 184] width 9 height 9
click at [81, 188] on input "Select an option" at bounding box center [80, 184] width 9 height 9
click at [138, 151] on span "Select an option" at bounding box center [141, 149] width 9 height 9
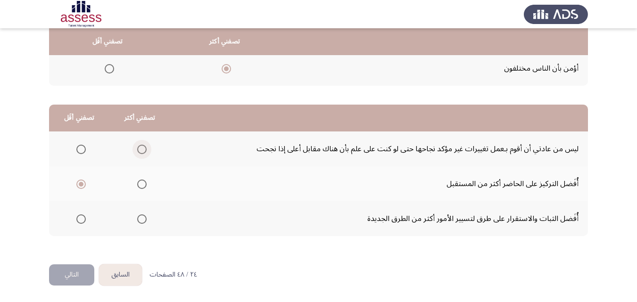
click at [138, 151] on input "Select an option" at bounding box center [141, 149] width 9 height 9
click at [76, 277] on button "التالي" at bounding box center [71, 274] width 45 height 21
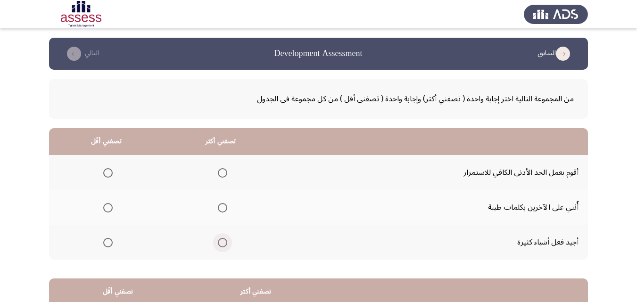
click at [222, 245] on span "Select an option" at bounding box center [222, 242] width 9 height 9
click at [222, 245] on input "Select an option" at bounding box center [222, 242] width 9 height 9
click at [111, 174] on span "Select an option" at bounding box center [107, 172] width 9 height 9
click at [111, 174] on input "Select an option" at bounding box center [107, 172] width 9 height 9
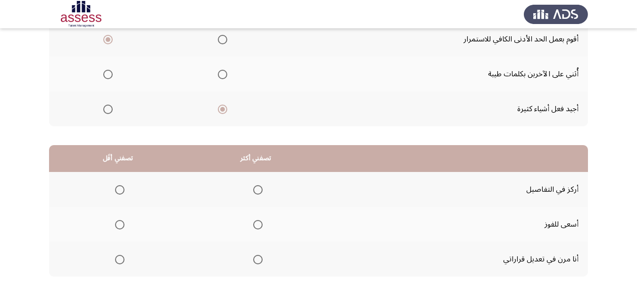
scroll to position [174, 0]
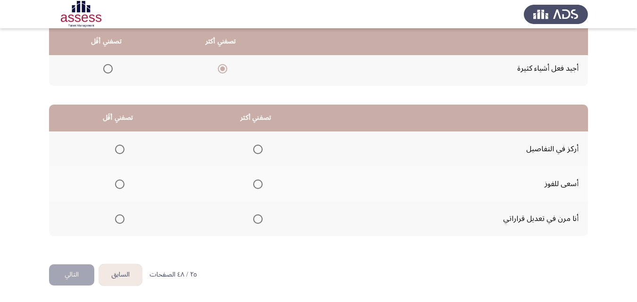
click at [258, 185] on span "Select an option" at bounding box center [257, 184] width 9 height 9
click at [258, 185] on input "Select an option" at bounding box center [257, 184] width 9 height 9
click at [122, 218] on span "Select an option" at bounding box center [119, 218] width 9 height 9
click at [122, 218] on input "Select an option" at bounding box center [119, 218] width 9 height 9
click at [84, 274] on button "التالي" at bounding box center [71, 274] width 45 height 21
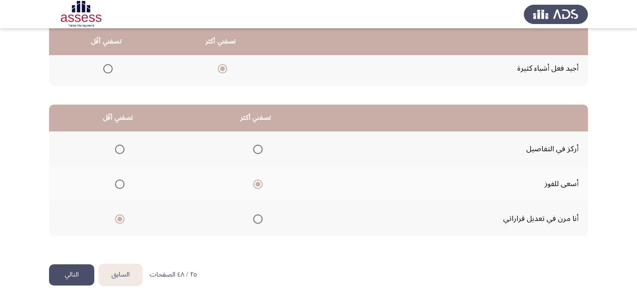
scroll to position [0, 0]
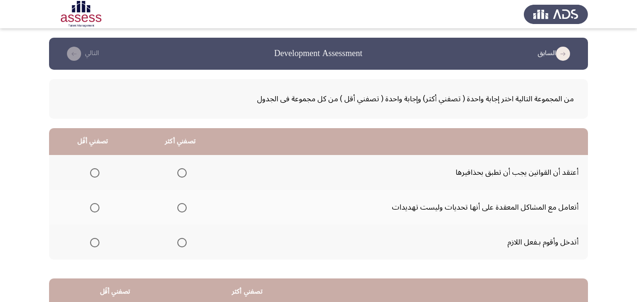
click at [97, 174] on span "Select an option" at bounding box center [94, 172] width 9 height 9
click at [97, 174] on input "Select an option" at bounding box center [94, 172] width 9 height 9
click at [181, 210] on span "Select an option" at bounding box center [181, 207] width 9 height 9
click at [181, 210] on input "Select an option" at bounding box center [181, 207] width 9 height 9
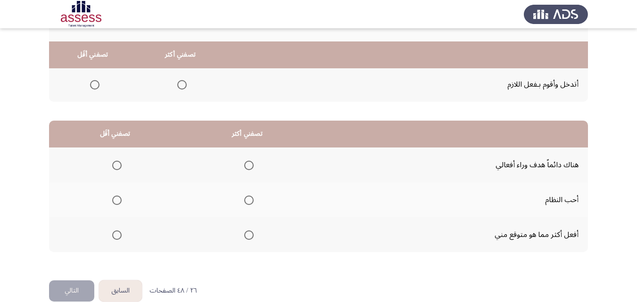
scroll to position [174, 0]
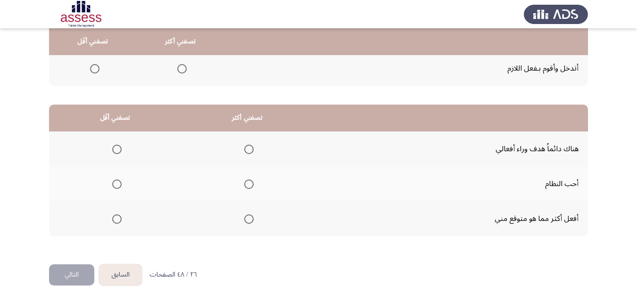
click at [118, 185] on span "Select an option" at bounding box center [116, 184] width 9 height 9
click at [118, 185] on input "Select an option" at bounding box center [116, 184] width 9 height 9
click at [244, 221] on span "Select an option" at bounding box center [248, 218] width 9 height 9
click at [244, 221] on input "Select an option" at bounding box center [248, 218] width 9 height 9
click at [82, 274] on button "التالي" at bounding box center [71, 274] width 45 height 21
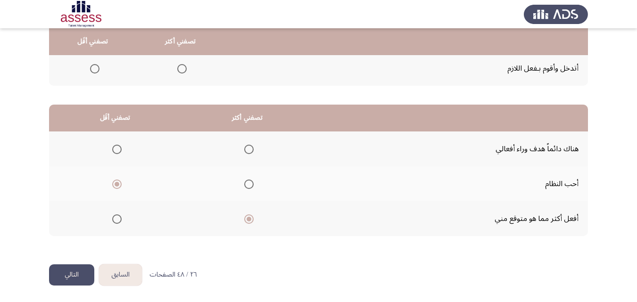
scroll to position [0, 0]
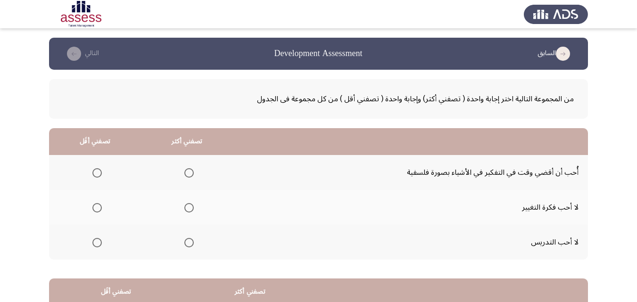
click at [92, 173] on span "Select an option" at bounding box center [96, 172] width 9 height 9
click at [92, 173] on input "Select an option" at bounding box center [96, 172] width 9 height 9
click at [190, 173] on span "Select an option" at bounding box center [188, 172] width 9 height 9
click at [190, 173] on input "Select an option" at bounding box center [188, 172] width 9 height 9
click at [97, 241] on span "Select an option" at bounding box center [96, 242] width 9 height 9
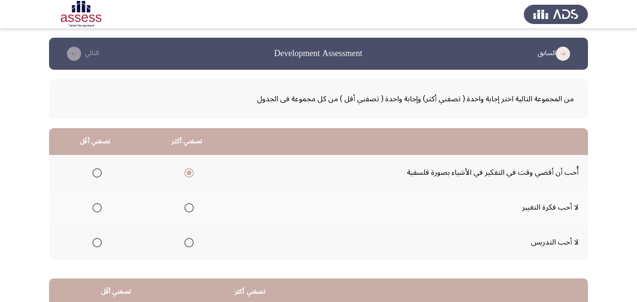
click at [97, 241] on input "Select an option" at bounding box center [96, 242] width 9 height 9
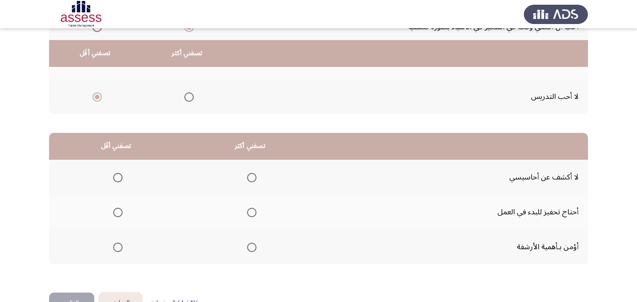
scroll to position [174, 0]
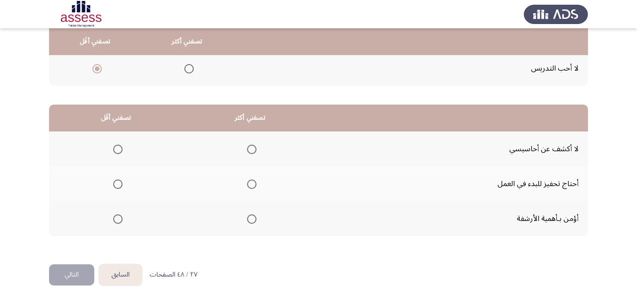
click at [252, 221] on span "Select an option" at bounding box center [251, 218] width 9 height 9
click at [252, 221] on input "Select an option" at bounding box center [251, 218] width 9 height 9
click at [118, 184] on span "Select an option" at bounding box center [118, 184] width 0 height 0
click at [117, 184] on input "Select an option" at bounding box center [117, 184] width 9 height 9
click at [76, 271] on button "التالي" at bounding box center [71, 274] width 45 height 21
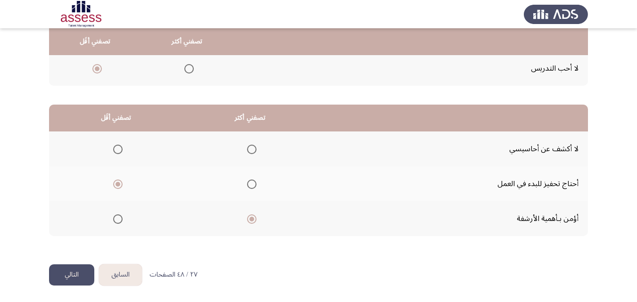
scroll to position [0, 0]
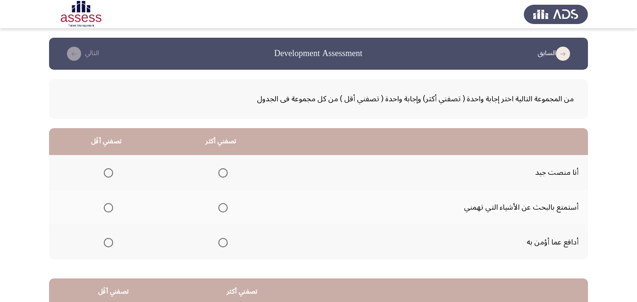
click at [224, 242] on span "Select an option" at bounding box center [222, 242] width 9 height 9
click at [224, 242] on input "Select an option" at bounding box center [222, 242] width 9 height 9
click at [108, 211] on span "Select an option" at bounding box center [108, 207] width 9 height 9
click at [108, 211] on input "Select an option" at bounding box center [108, 207] width 9 height 9
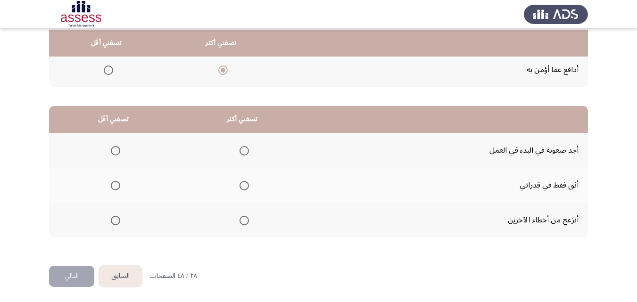
scroll to position [174, 0]
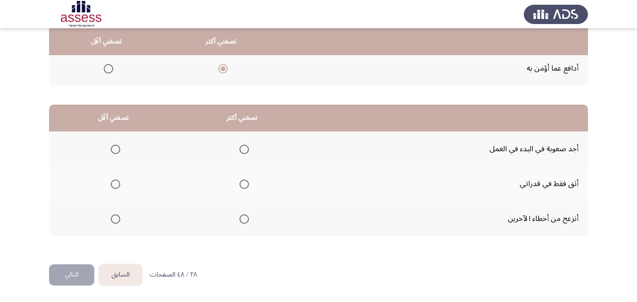
click at [113, 153] on span "Select an option" at bounding box center [115, 149] width 9 height 9
click at [113, 153] on input "Select an option" at bounding box center [115, 149] width 9 height 9
click at [239, 219] on span "Select an option" at bounding box center [243, 218] width 9 height 9
click at [239, 219] on input "Select an option" at bounding box center [243, 218] width 9 height 9
click at [70, 272] on button "التالي" at bounding box center [71, 274] width 45 height 21
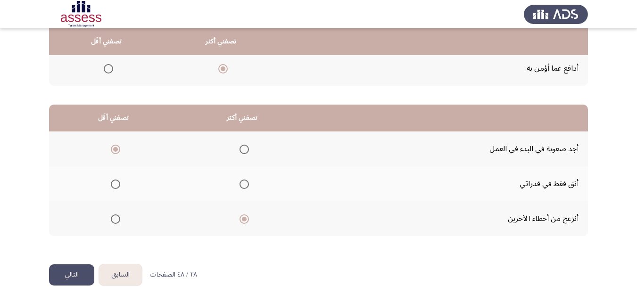
scroll to position [0, 0]
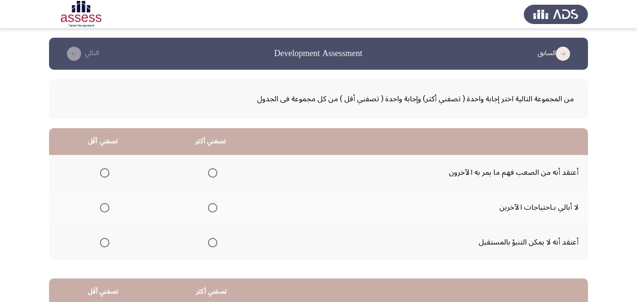
click at [209, 242] on span "Select an option" at bounding box center [212, 242] width 9 height 9
click at [209, 242] on input "Select an option" at bounding box center [212, 242] width 9 height 9
click at [107, 206] on span "Select an option" at bounding box center [104, 207] width 9 height 9
click at [107, 206] on input "Select an option" at bounding box center [104, 207] width 9 height 9
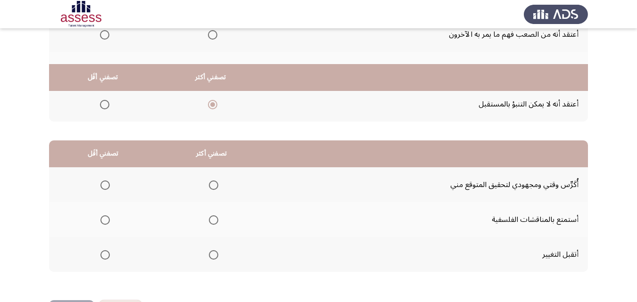
scroll to position [174, 0]
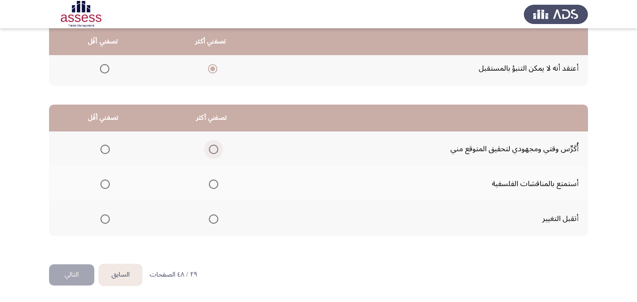
click at [212, 151] on span "Select an option" at bounding box center [213, 149] width 9 height 9
click at [212, 151] on input "Select an option" at bounding box center [213, 149] width 9 height 9
click at [99, 219] on label "Select an option" at bounding box center [103, 218] width 13 height 9
click at [100, 219] on input "Select an option" at bounding box center [104, 218] width 9 height 9
click at [67, 276] on button "التالي" at bounding box center [71, 274] width 45 height 21
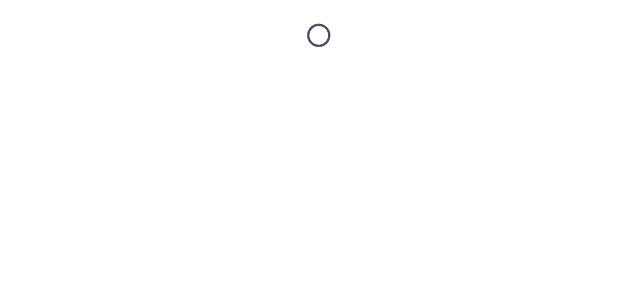
scroll to position [0, 0]
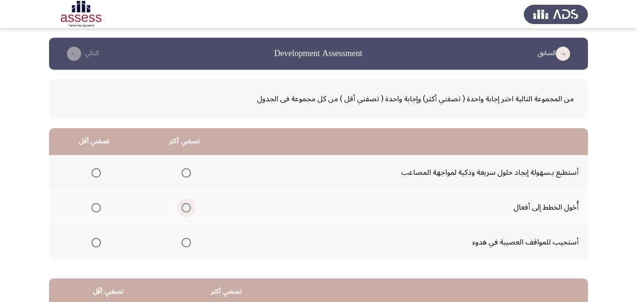
click at [186, 211] on span "Select an option" at bounding box center [185, 207] width 9 height 9
click at [186, 211] on input "Select an option" at bounding box center [185, 207] width 9 height 9
click at [93, 246] on span "Select an option" at bounding box center [95, 242] width 9 height 9
click at [93, 246] on input "Select an option" at bounding box center [95, 242] width 9 height 9
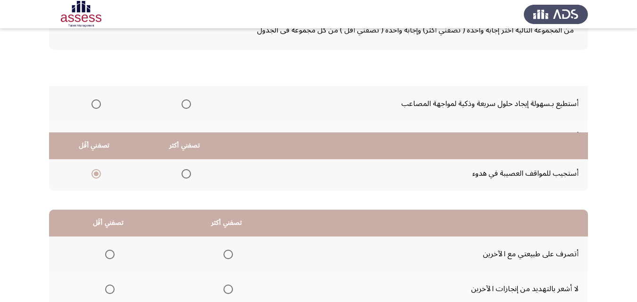
scroll to position [174, 0]
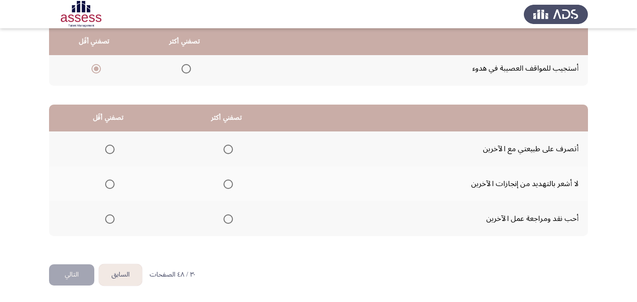
click at [112, 222] on span "Select an option" at bounding box center [109, 218] width 9 height 9
click at [112, 222] on input "Select an option" at bounding box center [109, 218] width 9 height 9
click at [231, 149] on span "Select an option" at bounding box center [227, 149] width 9 height 9
click at [231, 149] on input "Select an option" at bounding box center [227, 149] width 9 height 9
click at [66, 273] on button "التالي" at bounding box center [71, 274] width 45 height 21
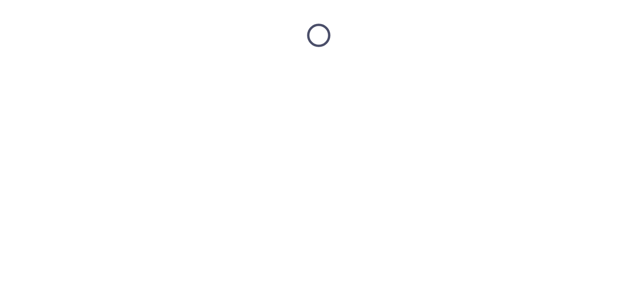
scroll to position [0, 0]
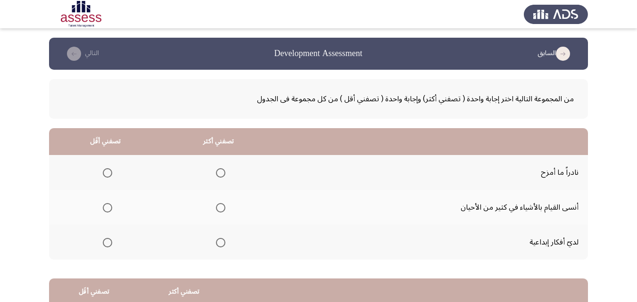
click at [105, 208] on span "Select an option" at bounding box center [107, 207] width 9 height 9
click at [105, 208] on input "Select an option" at bounding box center [107, 207] width 9 height 9
click at [218, 241] on span "Select an option" at bounding box center [220, 242] width 9 height 9
click at [218, 241] on input "Select an option" at bounding box center [220, 242] width 9 height 9
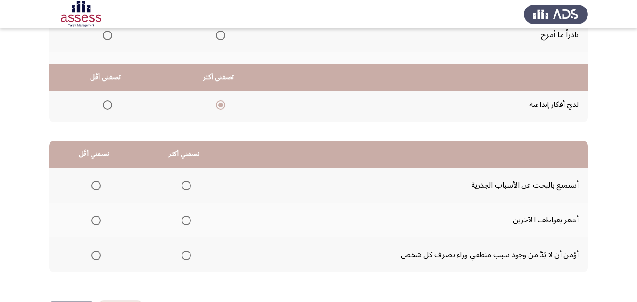
scroll to position [174, 0]
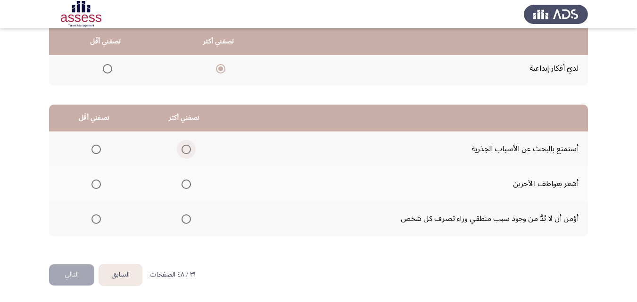
click at [188, 151] on span "Select an option" at bounding box center [185, 149] width 9 height 9
click at [188, 151] on input "Select an option" at bounding box center [185, 149] width 9 height 9
click at [99, 184] on span "Select an option" at bounding box center [95, 184] width 9 height 9
click at [99, 184] on input "Select an option" at bounding box center [95, 184] width 9 height 9
click at [80, 274] on button "التالي" at bounding box center [71, 274] width 45 height 21
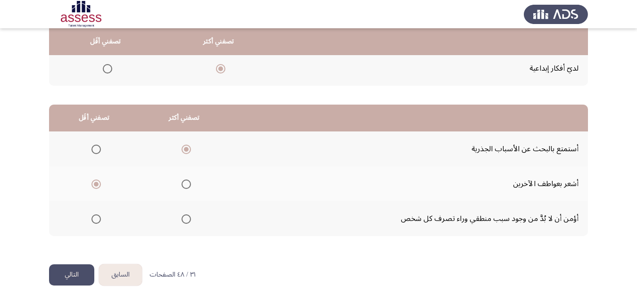
scroll to position [0, 0]
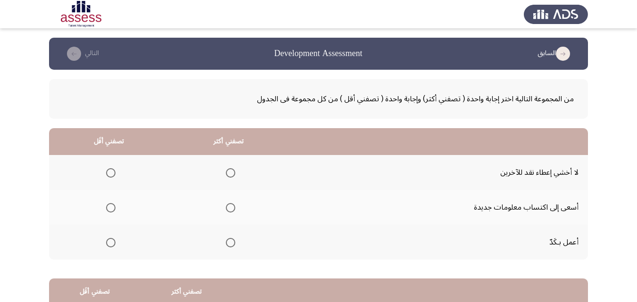
click at [231, 209] on span "Select an option" at bounding box center [230, 207] width 9 height 9
click at [231, 209] on input "Select an option" at bounding box center [230, 207] width 9 height 9
click at [111, 172] on span "Select an option" at bounding box center [110, 172] width 9 height 9
click at [111, 172] on input "Select an option" at bounding box center [110, 172] width 9 height 9
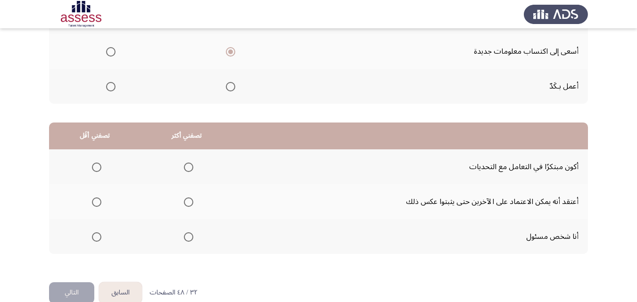
scroll to position [174, 0]
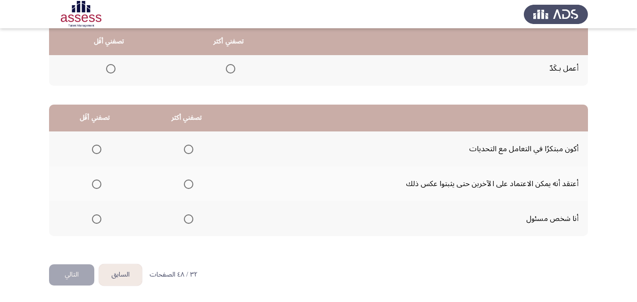
click at [188, 148] on span "Select an option" at bounding box center [188, 149] width 9 height 9
click at [188, 148] on input "Select an option" at bounding box center [188, 149] width 9 height 9
click at [93, 186] on span "Select an option" at bounding box center [96, 184] width 9 height 9
click at [93, 186] on input "Select an option" at bounding box center [96, 184] width 9 height 9
click at [80, 274] on button "التالي" at bounding box center [71, 274] width 45 height 21
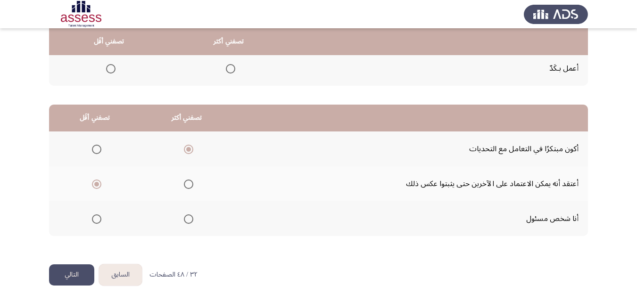
scroll to position [0, 0]
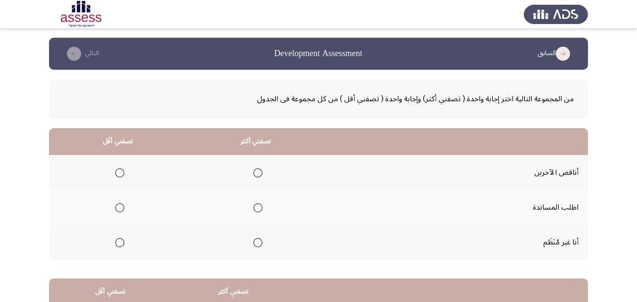
click at [118, 170] on span "Select an option" at bounding box center [119, 172] width 9 height 9
click at [118, 170] on input "Select an option" at bounding box center [119, 172] width 9 height 9
click at [260, 206] on span "Select an option" at bounding box center [257, 207] width 9 height 9
click at [260, 206] on input "Select an option" at bounding box center [257, 207] width 9 height 9
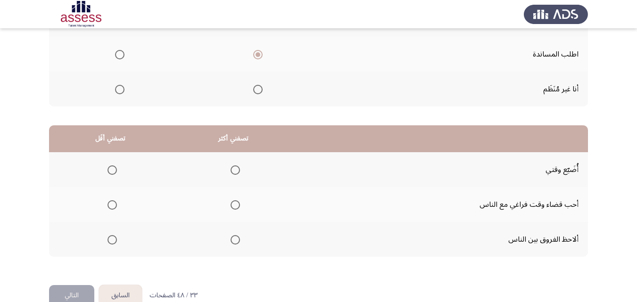
scroll to position [174, 0]
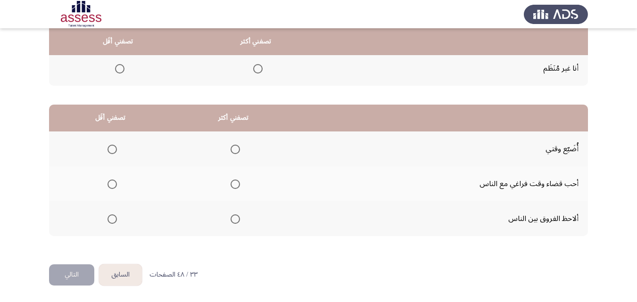
click at [234, 222] on span "Select an option" at bounding box center [235, 218] width 9 height 9
click at [234, 222] on input "Select an option" at bounding box center [235, 218] width 9 height 9
click at [113, 149] on span "Select an option" at bounding box center [111, 149] width 9 height 9
click at [113, 149] on input "Select an option" at bounding box center [111, 149] width 9 height 9
click at [73, 269] on button "التالي" at bounding box center [71, 274] width 45 height 21
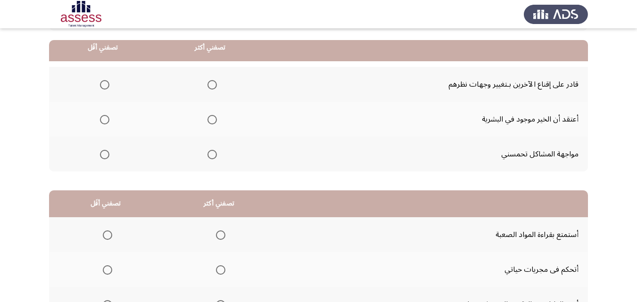
scroll to position [94, 0]
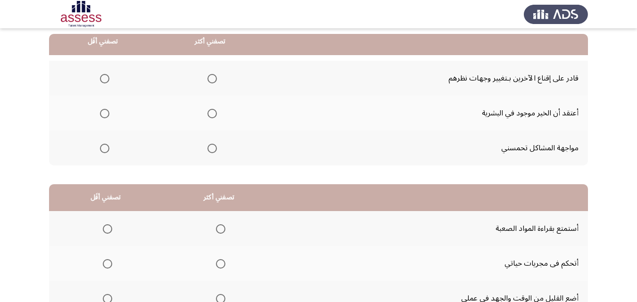
click at [209, 149] on span "Select an option" at bounding box center [211, 148] width 9 height 9
click at [209, 149] on input "Select an option" at bounding box center [211, 148] width 9 height 9
click at [101, 78] on span "Select an option" at bounding box center [104, 78] width 9 height 9
click at [101, 78] on input "Select an option" at bounding box center [104, 78] width 9 height 9
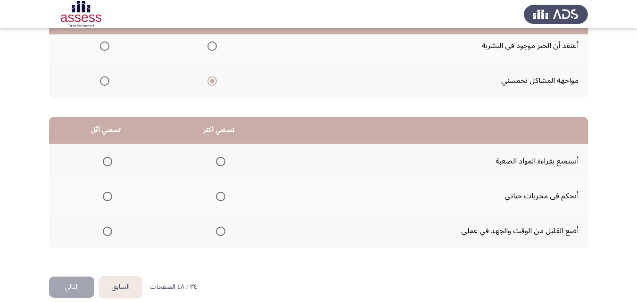
scroll to position [174, 0]
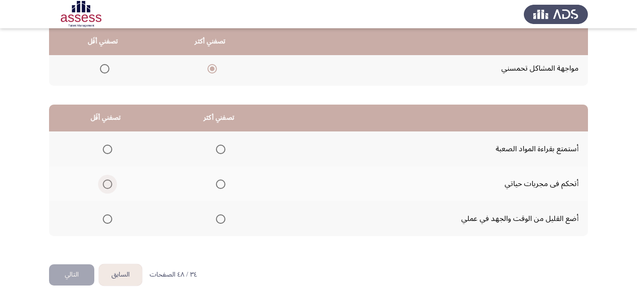
click at [108, 182] on span "Select an option" at bounding box center [107, 184] width 9 height 9
click at [108, 182] on input "Select an option" at bounding box center [107, 184] width 9 height 9
click at [109, 222] on span "Select an option" at bounding box center [107, 218] width 9 height 9
click at [109, 222] on input "Select an option" at bounding box center [107, 218] width 9 height 9
click at [220, 154] on span "Select an option" at bounding box center [220, 149] width 9 height 9
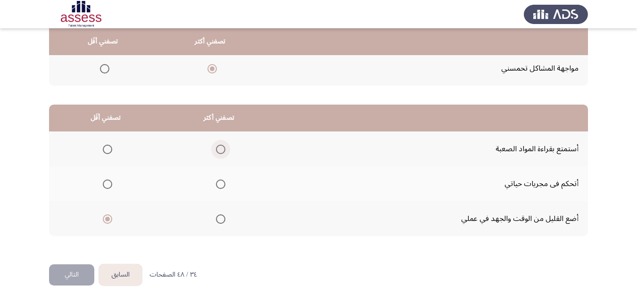
click at [220, 154] on input "Select an option" at bounding box center [220, 149] width 9 height 9
click at [75, 274] on button "التالي" at bounding box center [71, 274] width 45 height 21
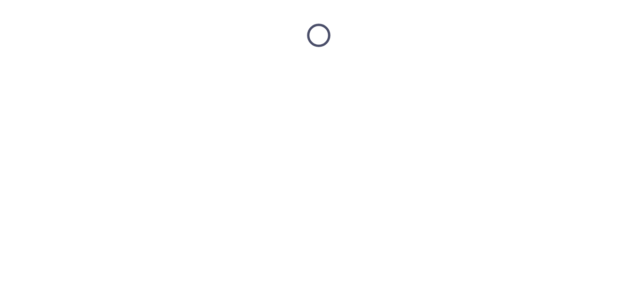
scroll to position [0, 0]
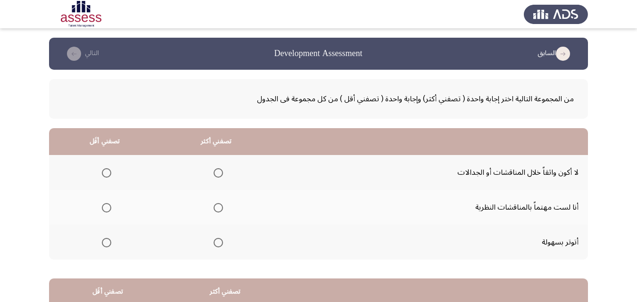
click at [106, 244] on span "Select an option" at bounding box center [106, 242] width 9 height 9
click at [106, 244] on input "Select an option" at bounding box center [106, 242] width 9 height 9
click at [218, 207] on span "Select an option" at bounding box center [218, 207] width 9 height 9
click at [218, 207] on input "Select an option" at bounding box center [218, 207] width 9 height 9
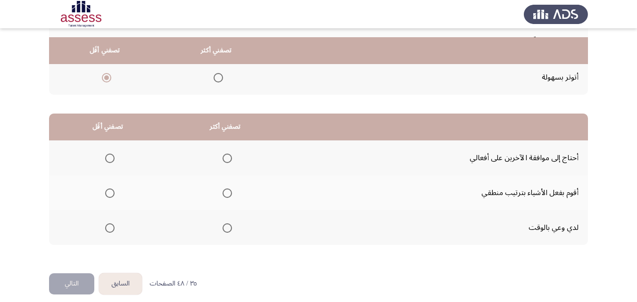
scroll to position [174, 0]
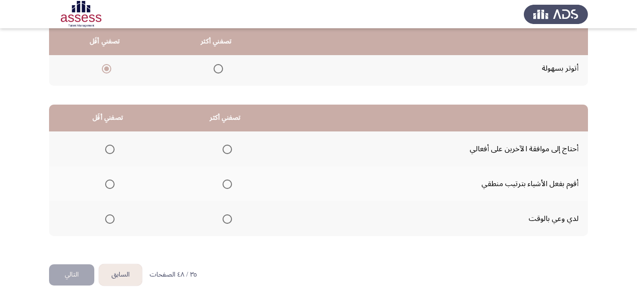
click at [222, 187] on span "Select an option" at bounding box center [226, 184] width 9 height 9
click at [222, 187] on input "Select an option" at bounding box center [226, 184] width 9 height 9
click at [107, 148] on span "Select an option" at bounding box center [109, 149] width 9 height 9
click at [107, 148] on input "Select an option" at bounding box center [109, 149] width 9 height 9
click at [85, 273] on button "التالي" at bounding box center [71, 274] width 45 height 21
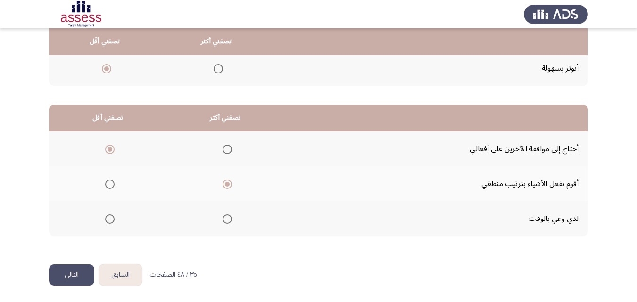
scroll to position [0, 0]
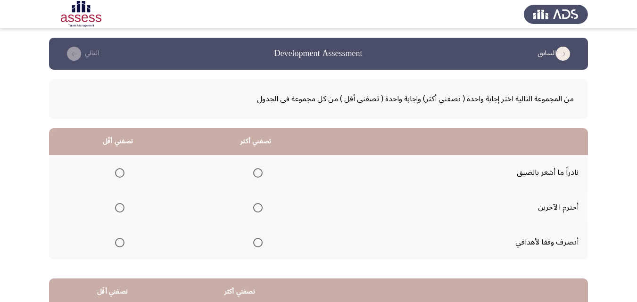
click at [253, 209] on span "Select an option" at bounding box center [257, 207] width 9 height 9
click at [253, 209] on input "Select an option" at bounding box center [257, 207] width 9 height 9
click at [121, 175] on span "Select an option" at bounding box center [119, 172] width 9 height 9
click at [121, 175] on input "Select an option" at bounding box center [119, 172] width 9 height 9
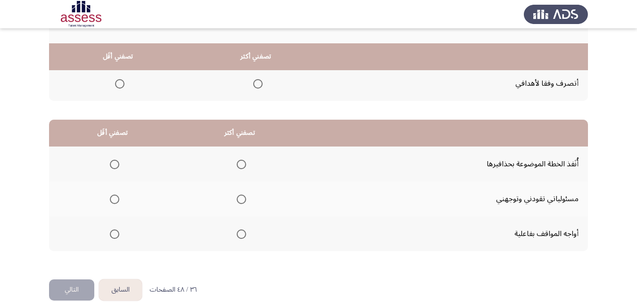
scroll to position [174, 0]
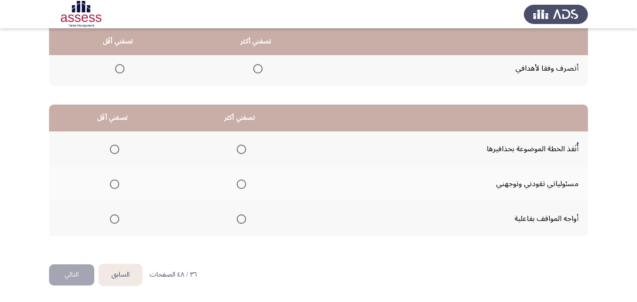
click at [237, 184] on span "Select an option" at bounding box center [241, 184] width 9 height 9
click at [237, 184] on input "Select an option" at bounding box center [241, 184] width 9 height 9
click at [116, 150] on span "Select an option" at bounding box center [114, 149] width 9 height 9
click at [116, 150] on input "Select an option" at bounding box center [114, 149] width 9 height 9
click at [75, 271] on button "التالي" at bounding box center [71, 274] width 45 height 21
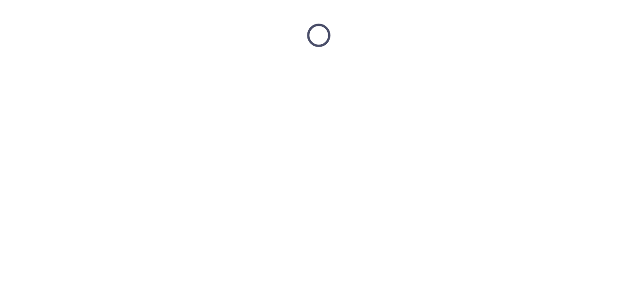
scroll to position [0, 0]
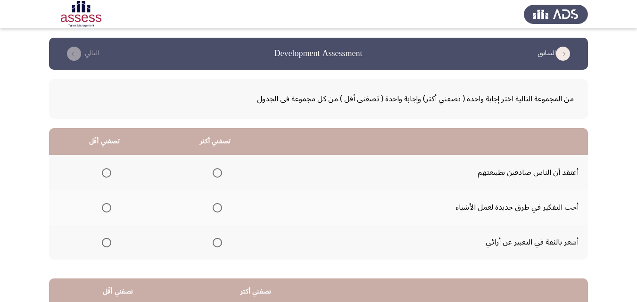
click at [103, 173] on span "Select an option" at bounding box center [106, 172] width 9 height 9
click at [103, 173] on input "Select an option" at bounding box center [106, 172] width 9 height 9
click at [213, 208] on span "Select an option" at bounding box center [217, 207] width 9 height 9
click at [213, 208] on input "Select an option" at bounding box center [217, 207] width 9 height 9
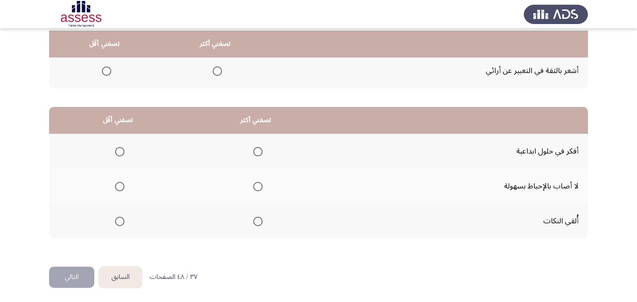
scroll to position [174, 0]
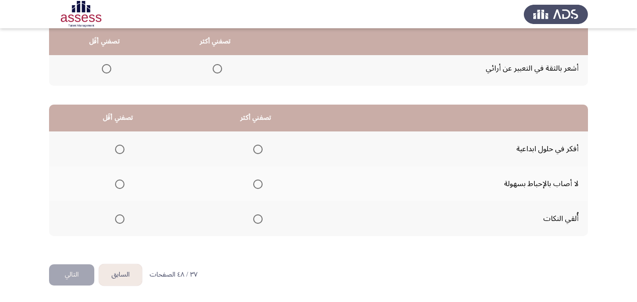
click at [255, 150] on span "Select an option" at bounding box center [257, 149] width 9 height 9
click at [255, 150] on input "Select an option" at bounding box center [257, 149] width 9 height 9
click at [118, 221] on span "Select an option" at bounding box center [119, 218] width 9 height 9
click at [118, 221] on input "Select an option" at bounding box center [119, 218] width 9 height 9
click at [63, 276] on button "التالي" at bounding box center [71, 274] width 45 height 21
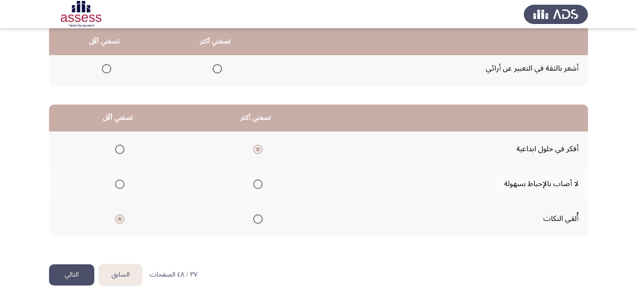
scroll to position [0, 0]
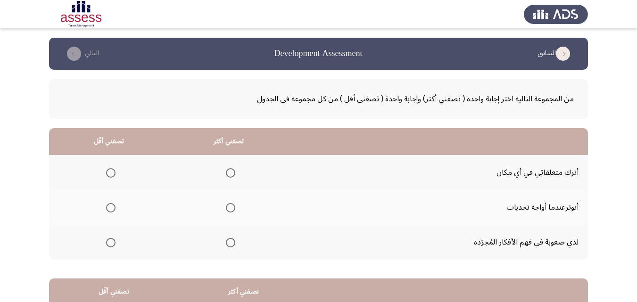
click at [112, 173] on span "Select an option" at bounding box center [110, 172] width 9 height 9
click at [112, 173] on input "Select an option" at bounding box center [110, 172] width 9 height 9
click at [223, 243] on label "Select an option" at bounding box center [228, 242] width 13 height 9
click at [226, 243] on input "Select an option" at bounding box center [230, 242] width 9 height 9
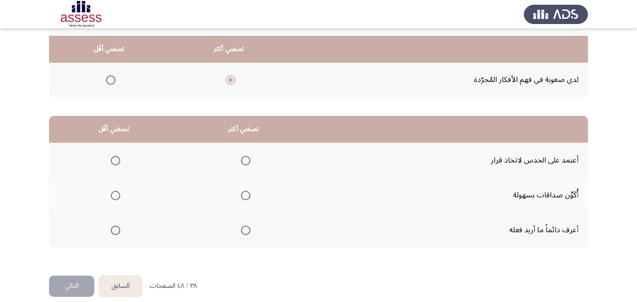
scroll to position [174, 0]
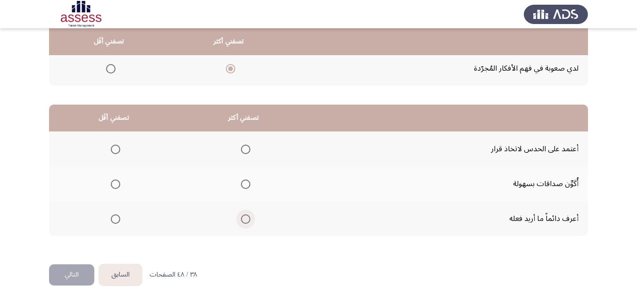
click at [246, 220] on span "Select an option" at bounding box center [245, 218] width 9 height 9
click at [246, 220] on input "Select an option" at bounding box center [245, 218] width 9 height 9
click at [117, 184] on span "Select an option" at bounding box center [115, 184] width 9 height 9
click at [117, 184] on input "Select an option" at bounding box center [115, 184] width 9 height 9
click at [75, 281] on button "التالي" at bounding box center [71, 274] width 45 height 21
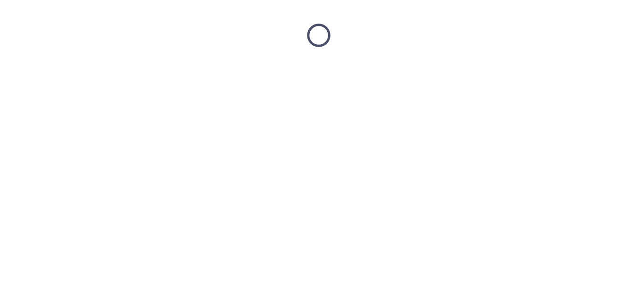
scroll to position [0, 0]
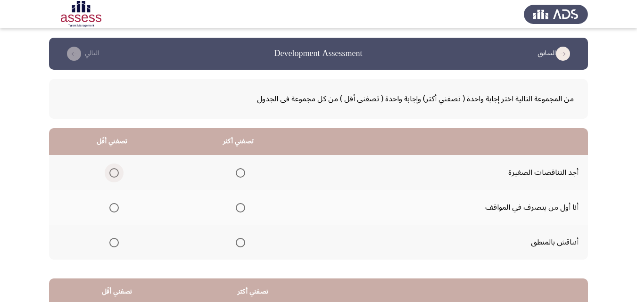
click at [115, 173] on span "Select an option" at bounding box center [113, 172] width 9 height 9
click at [115, 173] on input "Select an option" at bounding box center [113, 172] width 9 height 9
click at [238, 244] on span "Select an option" at bounding box center [240, 242] width 9 height 9
click at [238, 244] on input "Select an option" at bounding box center [240, 242] width 9 height 9
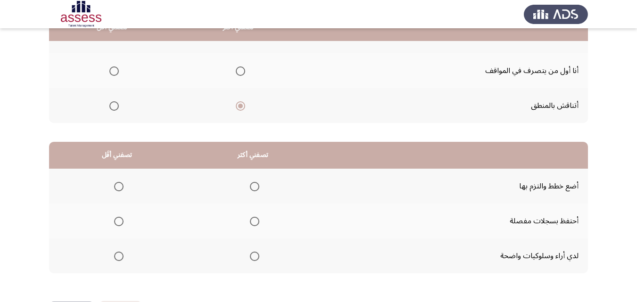
scroll to position [174, 0]
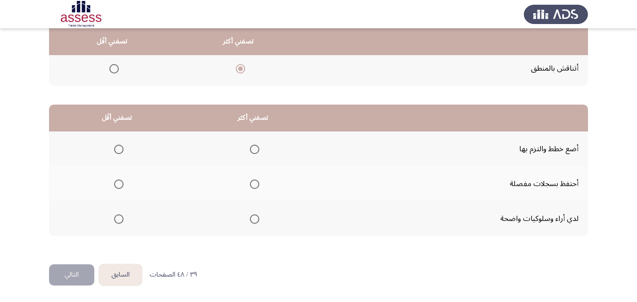
click at [251, 151] on span "Select an option" at bounding box center [254, 149] width 9 height 9
click at [251, 151] on input "Select an option" at bounding box center [254, 149] width 9 height 9
click at [115, 184] on span "Select an option" at bounding box center [118, 184] width 9 height 9
click at [115, 184] on input "Select an option" at bounding box center [118, 184] width 9 height 9
click at [76, 276] on button "التالي" at bounding box center [71, 274] width 45 height 21
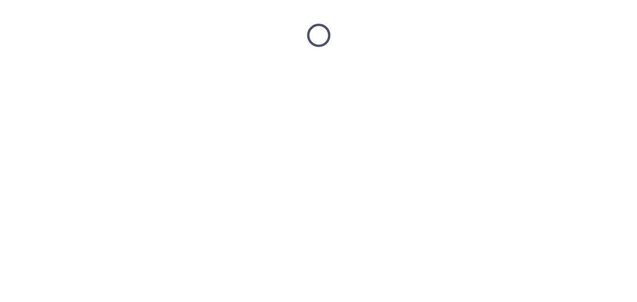
scroll to position [0, 0]
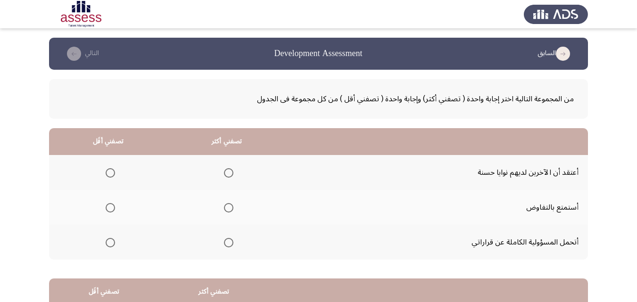
click at [109, 171] on span "Select an option" at bounding box center [110, 172] width 9 height 9
click at [109, 171] on input "Select an option" at bounding box center [110, 172] width 9 height 9
click at [230, 240] on span "Select an option" at bounding box center [228, 242] width 9 height 9
click at [230, 240] on input "Select an option" at bounding box center [228, 242] width 9 height 9
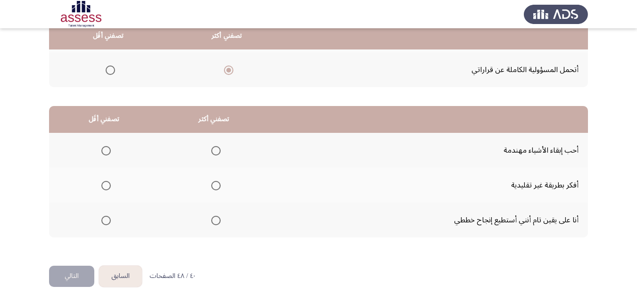
scroll to position [174, 0]
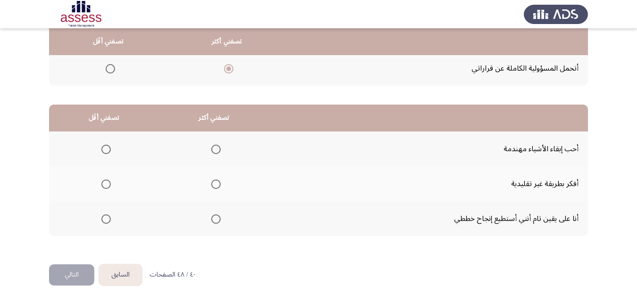
click at [214, 218] on span "Select an option" at bounding box center [215, 218] width 9 height 9
click at [214, 218] on input "Select an option" at bounding box center [215, 218] width 9 height 9
click at [102, 151] on span "Select an option" at bounding box center [105, 149] width 9 height 9
click at [102, 151] on input "Select an option" at bounding box center [105, 149] width 9 height 9
click at [79, 273] on button "التالي" at bounding box center [71, 274] width 45 height 21
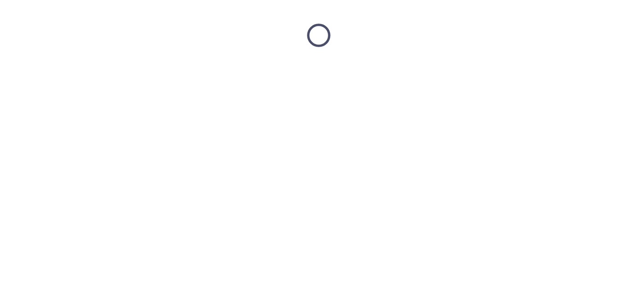
scroll to position [0, 0]
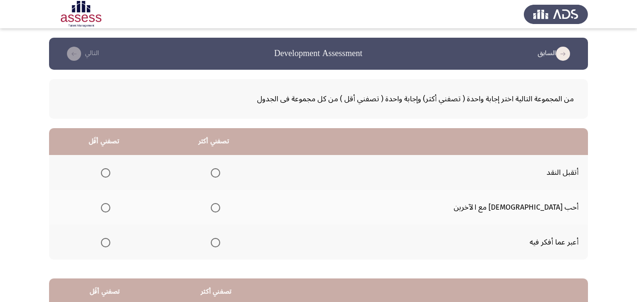
click at [110, 209] on span "Select an option" at bounding box center [105, 207] width 9 height 9
click at [110, 209] on input "Select an option" at bounding box center [105, 207] width 9 height 9
click at [220, 175] on label "Select an option" at bounding box center [213, 172] width 13 height 9
click at [220, 175] on input "Select an option" at bounding box center [215, 172] width 9 height 9
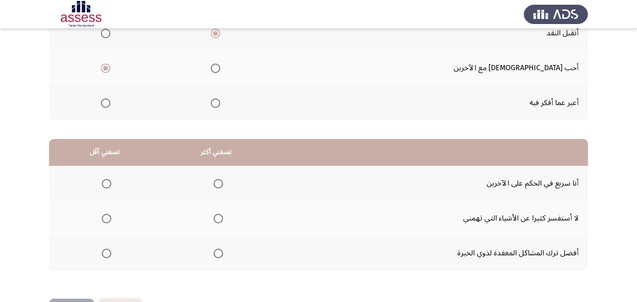
scroll to position [174, 0]
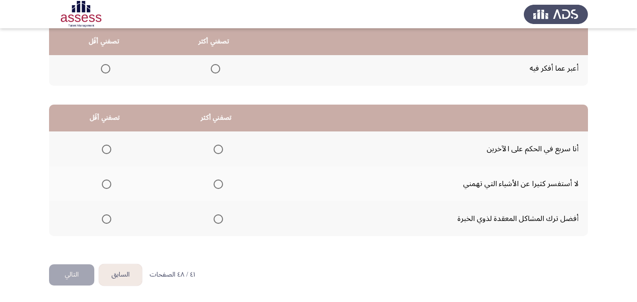
click at [218, 219] on span "Select an option" at bounding box center [218, 219] width 0 height 0
click at [217, 219] on input "Select an option" at bounding box center [218, 218] width 9 height 9
click at [106, 188] on span "Select an option" at bounding box center [106, 184] width 9 height 9
click at [106, 188] on input "Select an option" at bounding box center [106, 184] width 9 height 9
click at [104, 154] on span "Select an option" at bounding box center [106, 149] width 9 height 9
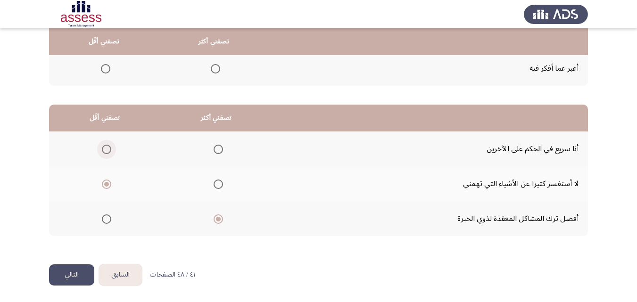
click at [104, 154] on input "Select an option" at bounding box center [106, 149] width 9 height 9
click at [75, 279] on button "التالي" at bounding box center [71, 274] width 45 height 21
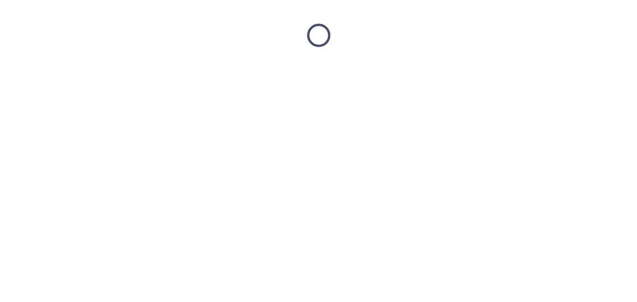
scroll to position [0, 0]
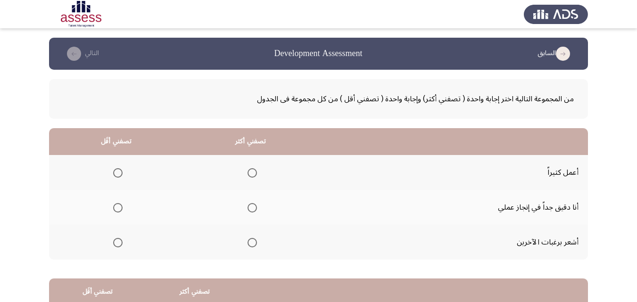
click at [251, 173] on span "Select an option" at bounding box center [251, 172] width 9 height 9
click at [251, 173] on input "Select an option" at bounding box center [251, 172] width 9 height 9
click at [115, 243] on span "Select an option" at bounding box center [117, 242] width 9 height 9
click at [115, 243] on input "Select an option" at bounding box center [117, 242] width 9 height 9
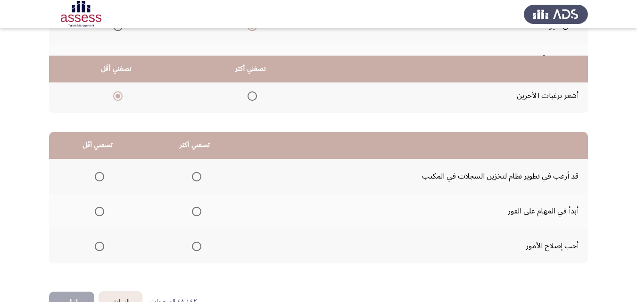
scroll to position [174, 0]
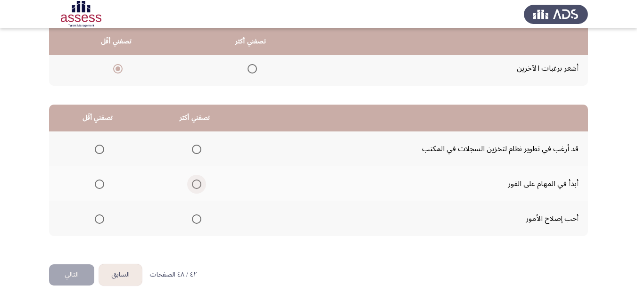
click at [193, 185] on span "Select an option" at bounding box center [196, 184] width 9 height 9
click at [193, 185] on input "Select an option" at bounding box center [196, 184] width 9 height 9
click at [99, 150] on span "Select an option" at bounding box center [99, 149] width 9 height 9
click at [99, 150] on input "Select an option" at bounding box center [99, 149] width 9 height 9
click at [78, 275] on button "التالي" at bounding box center [71, 274] width 45 height 21
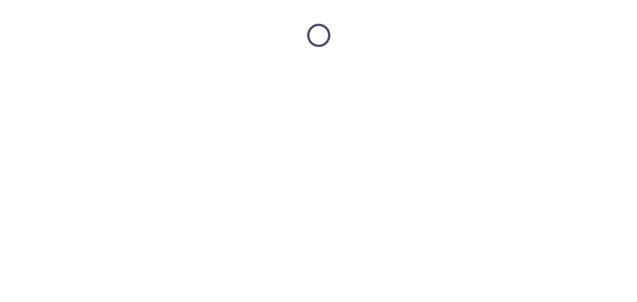
scroll to position [0, 0]
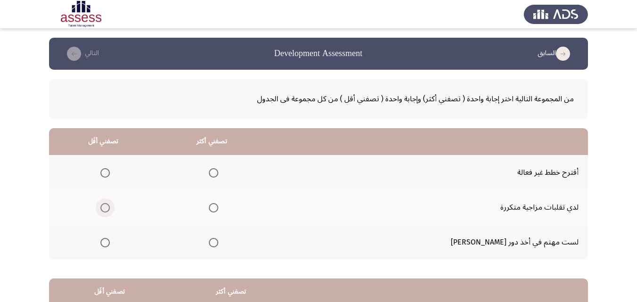
click at [110, 206] on span "Select an option" at bounding box center [104, 207] width 9 height 9
click at [110, 206] on input "Select an option" at bounding box center [104, 207] width 9 height 9
click at [109, 173] on span "Select an option" at bounding box center [104, 172] width 9 height 9
click at [109, 173] on input "Select an option" at bounding box center [104, 172] width 9 height 9
click at [218, 207] on span "Select an option" at bounding box center [213, 207] width 9 height 9
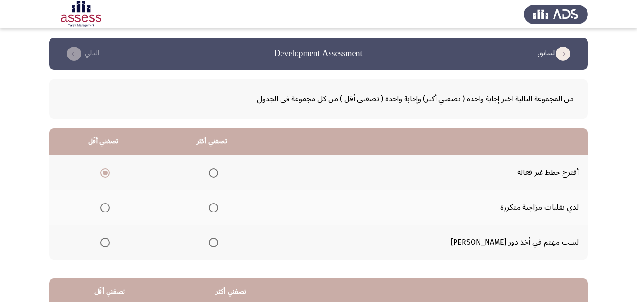
click at [218, 207] on input "Select an option" at bounding box center [213, 207] width 9 height 9
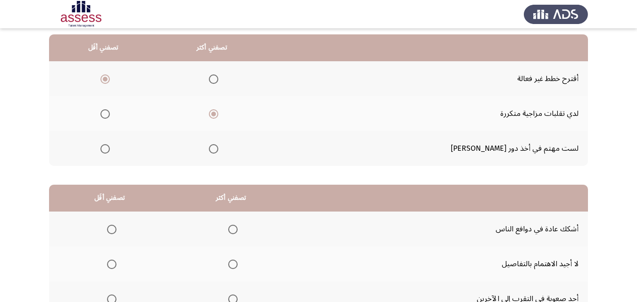
scroll to position [174, 0]
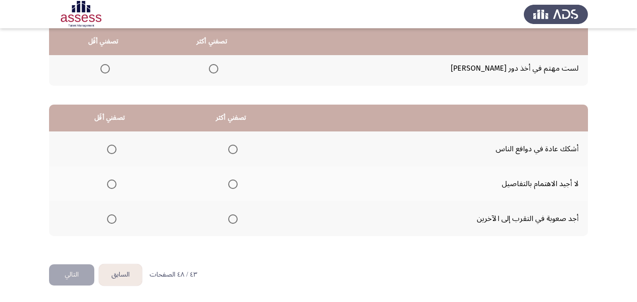
click at [231, 151] on span "Select an option" at bounding box center [232, 149] width 9 height 9
click at [231, 151] on input "Select an option" at bounding box center [232, 149] width 9 height 9
click at [108, 182] on span "Select an option" at bounding box center [111, 184] width 9 height 9
click at [108, 182] on input "Select an option" at bounding box center [111, 184] width 9 height 9
click at [80, 275] on button "التالي" at bounding box center [71, 274] width 45 height 21
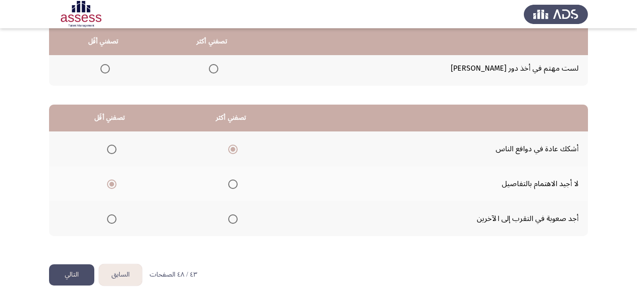
scroll to position [0, 0]
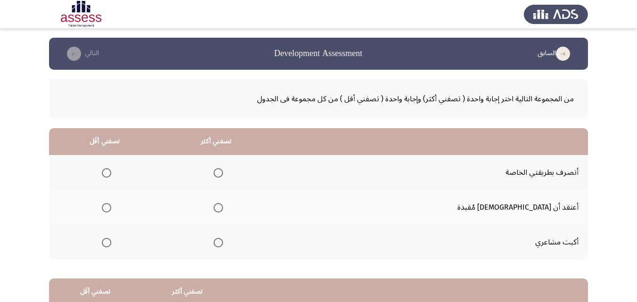
click at [111, 244] on span "Select an option" at bounding box center [106, 242] width 9 height 9
click at [111, 244] on input "Select an option" at bounding box center [106, 242] width 9 height 9
click at [223, 173] on span "Select an option" at bounding box center [218, 172] width 9 height 9
click at [223, 173] on input "Select an option" at bounding box center [218, 172] width 9 height 9
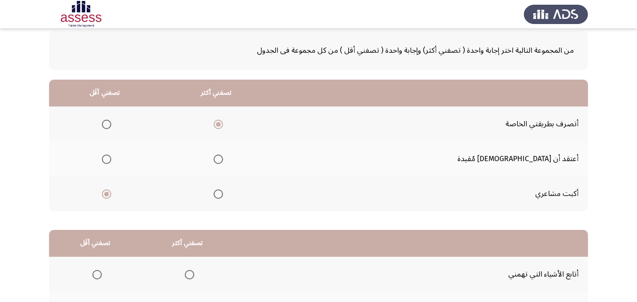
scroll to position [174, 0]
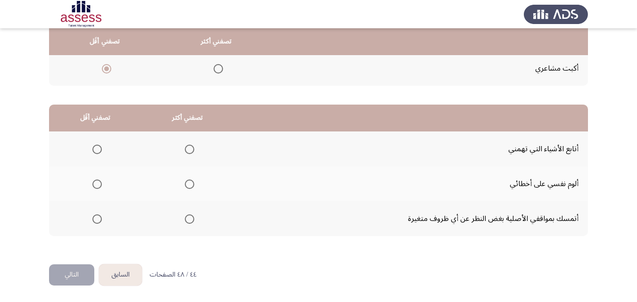
click at [99, 221] on span "Select an option" at bounding box center [96, 218] width 9 height 9
click at [99, 221] on input "Select an option" at bounding box center [96, 218] width 9 height 9
click at [192, 151] on span "Select an option" at bounding box center [189, 149] width 9 height 9
click at [192, 151] on input "Select an option" at bounding box center [189, 149] width 9 height 9
click at [66, 275] on button "التالي" at bounding box center [71, 274] width 45 height 21
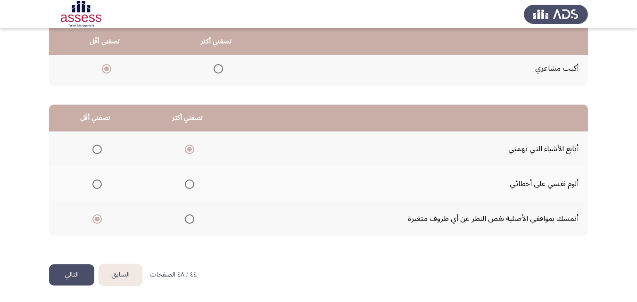
scroll to position [0, 0]
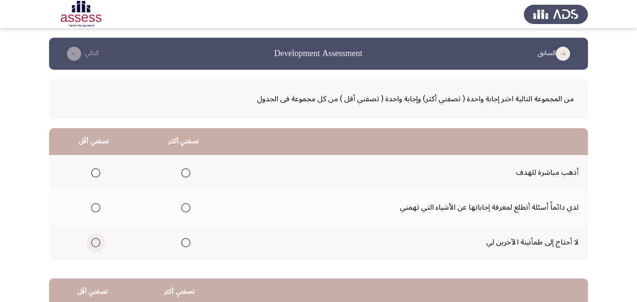
click at [95, 247] on span "Select an option" at bounding box center [95, 242] width 9 height 9
click at [95, 247] on input "Select an option" at bounding box center [95, 242] width 9 height 9
click at [184, 172] on span "Select an option" at bounding box center [185, 172] width 9 height 9
click at [184, 172] on input "Select an option" at bounding box center [185, 172] width 9 height 9
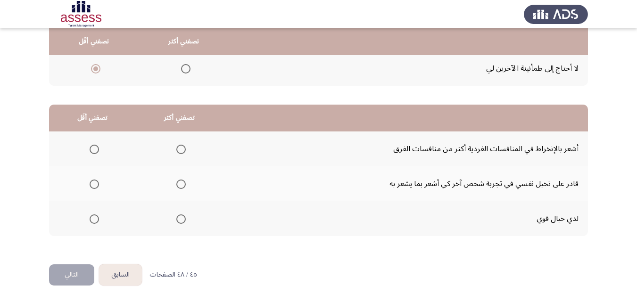
click at [92, 150] on span "Select an option" at bounding box center [94, 149] width 9 height 9
click at [92, 150] on input "Select an option" at bounding box center [94, 149] width 9 height 9
click at [180, 224] on mat-radio-group "Select an option" at bounding box center [179, 219] width 13 height 16
click at [179, 219] on span "Select an option" at bounding box center [180, 218] width 9 height 9
click at [179, 219] on input "Select an option" at bounding box center [180, 218] width 9 height 9
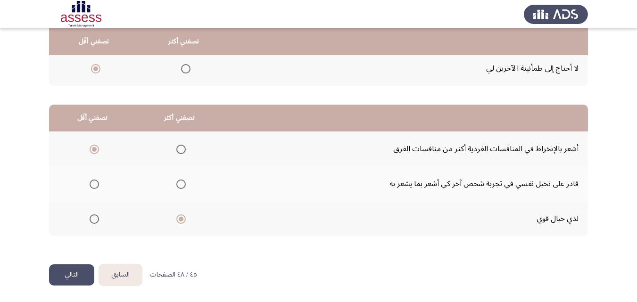
click at [87, 273] on button "التالي" at bounding box center [71, 274] width 45 height 21
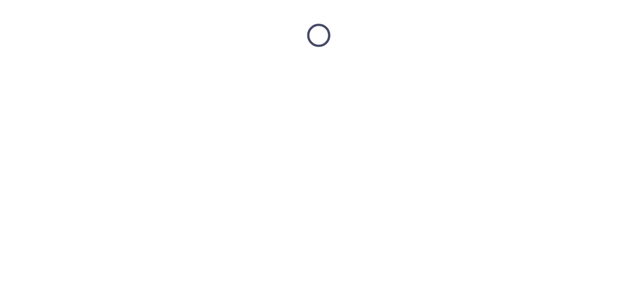
scroll to position [0, 0]
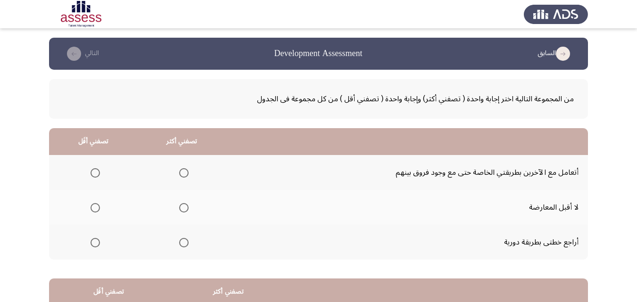
click at [183, 246] on span "Select an option" at bounding box center [183, 242] width 9 height 9
click at [183, 246] on input "Select an option" at bounding box center [183, 242] width 9 height 9
click at [95, 176] on span "Select an option" at bounding box center [95, 172] width 9 height 9
click at [95, 176] on input "Select an option" at bounding box center [95, 172] width 9 height 9
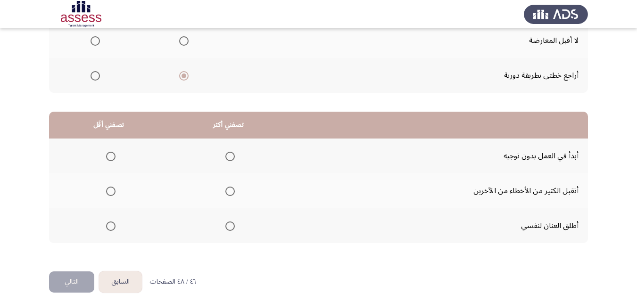
scroll to position [174, 0]
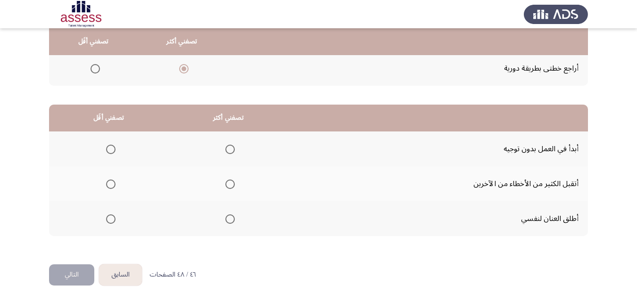
click at [230, 148] on span "Select an option" at bounding box center [229, 149] width 9 height 9
click at [230, 148] on input "Select an option" at bounding box center [229, 149] width 9 height 9
click at [110, 180] on span "Select an option" at bounding box center [110, 184] width 9 height 9
click at [110, 180] on input "Select an option" at bounding box center [110, 184] width 9 height 9
click at [68, 273] on button "التالي" at bounding box center [71, 274] width 45 height 21
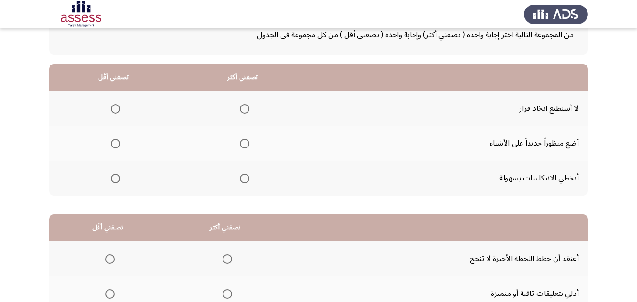
scroll to position [94, 0]
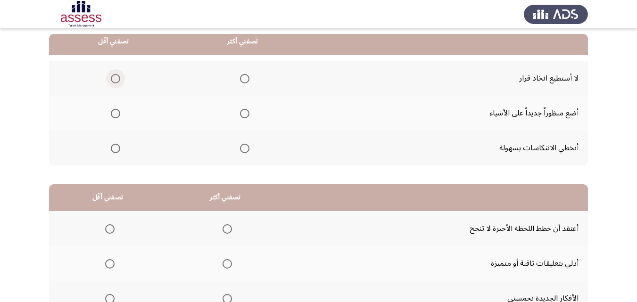
click at [116, 77] on span "Select an option" at bounding box center [115, 78] width 9 height 9
click at [116, 77] on input "Select an option" at bounding box center [115, 78] width 9 height 9
click at [241, 149] on span "Select an option" at bounding box center [244, 148] width 9 height 9
click at [241, 149] on input "Select an option" at bounding box center [244, 148] width 9 height 9
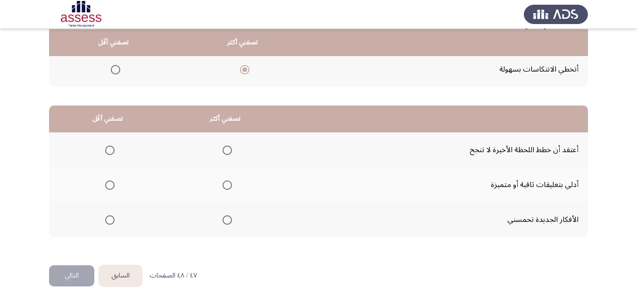
scroll to position [174, 0]
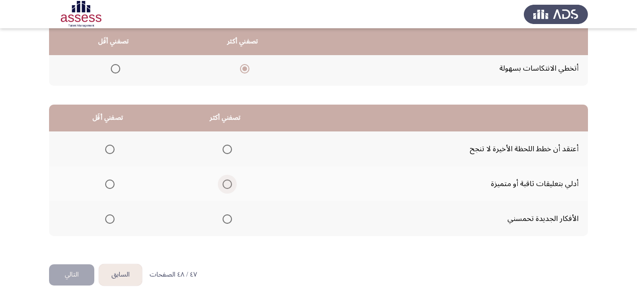
click at [227, 186] on span "Select an option" at bounding box center [226, 184] width 9 height 9
click at [227, 186] on input "Select an option" at bounding box center [226, 184] width 9 height 9
click at [105, 151] on span "Select an option" at bounding box center [109, 149] width 9 height 9
click at [105, 151] on input "Select an option" at bounding box center [109, 149] width 9 height 9
click at [222, 220] on span "Select an option" at bounding box center [226, 218] width 9 height 9
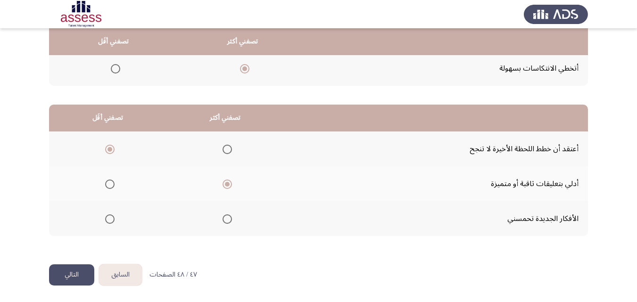
click at [222, 220] on input "Select an option" at bounding box center [226, 218] width 9 height 9
click at [67, 273] on button "التالي" at bounding box center [71, 274] width 45 height 21
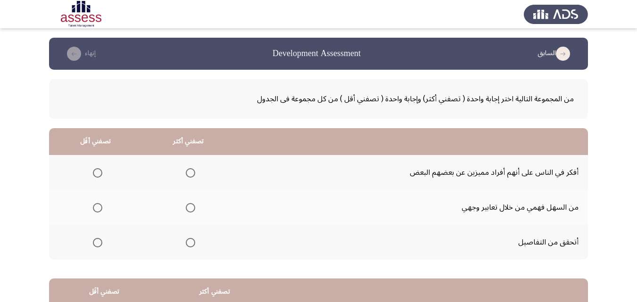
click at [95, 169] on span "Select an option" at bounding box center [97, 172] width 9 height 9
click at [95, 169] on input "Select an option" at bounding box center [97, 172] width 9 height 9
click at [186, 244] on span "Select an option" at bounding box center [190, 242] width 9 height 9
click at [192, 245] on span "Select an option" at bounding box center [190, 242] width 9 height 9
click at [192, 245] on input "Select an option" at bounding box center [190, 242] width 9 height 9
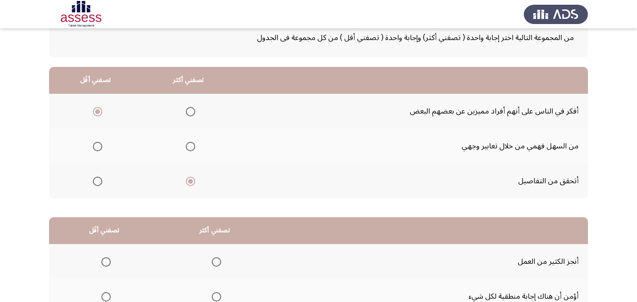
scroll to position [174, 0]
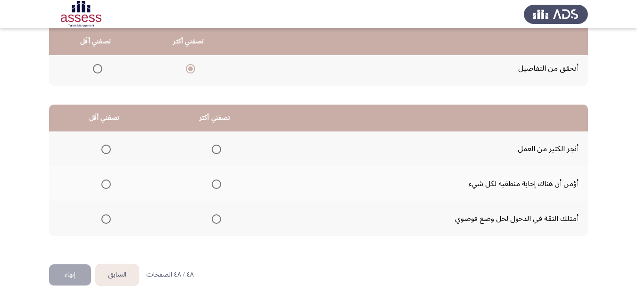
click at [215, 150] on span "Select an option" at bounding box center [216, 149] width 9 height 9
click at [215, 150] on input "Select an option" at bounding box center [216, 149] width 9 height 9
click at [104, 188] on span "Select an option" at bounding box center [105, 184] width 9 height 9
click at [104, 188] on input "Select an option" at bounding box center [105, 184] width 9 height 9
click at [73, 275] on button "إنهاء" at bounding box center [70, 274] width 42 height 21
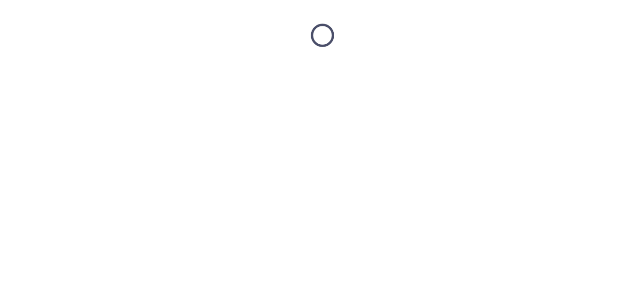
scroll to position [0, 0]
